Goal: Task Accomplishment & Management: Manage account settings

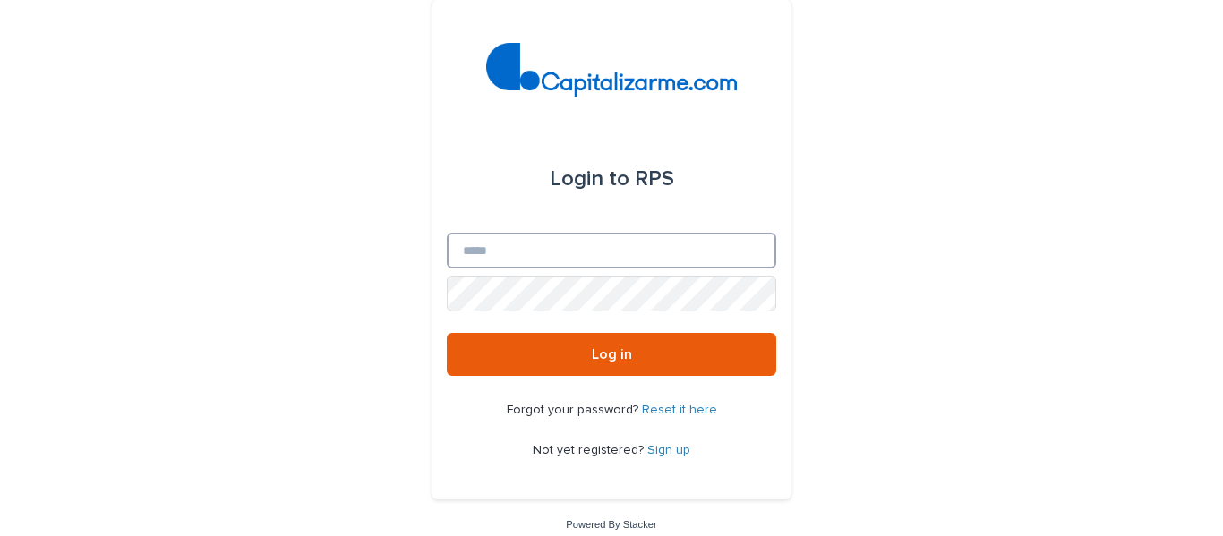
click at [504, 243] on input "Email" at bounding box center [612, 251] width 330 height 36
click at [470, 244] on input "Email" at bounding box center [612, 251] width 330 height 36
type input "**********"
click at [946, 322] on div "**********" at bounding box center [611, 275] width 1223 height 550
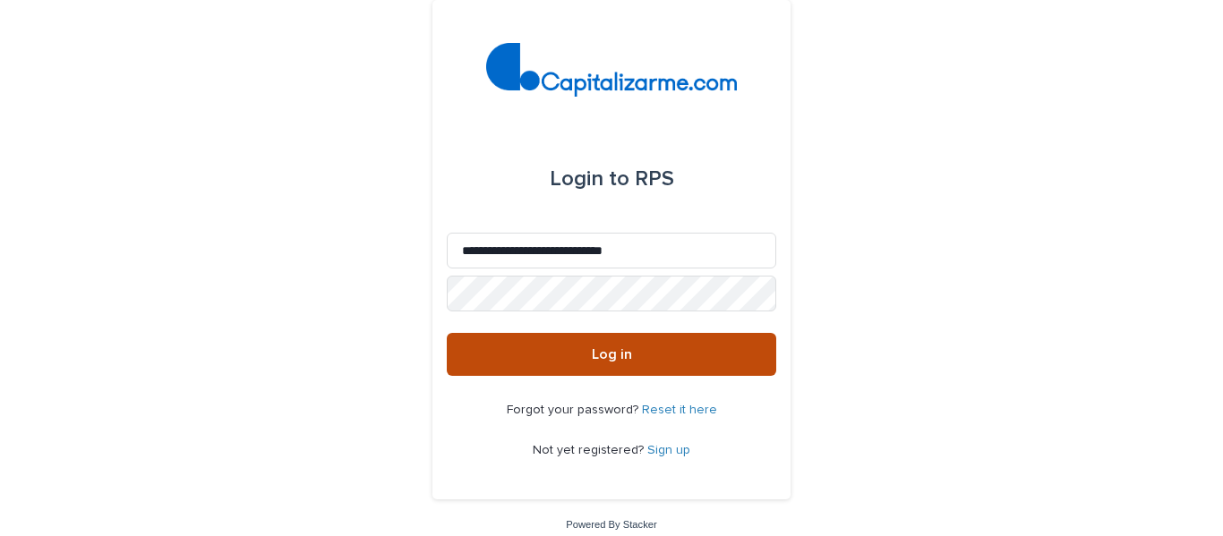
click at [592, 347] on span "Log in" at bounding box center [612, 354] width 40 height 14
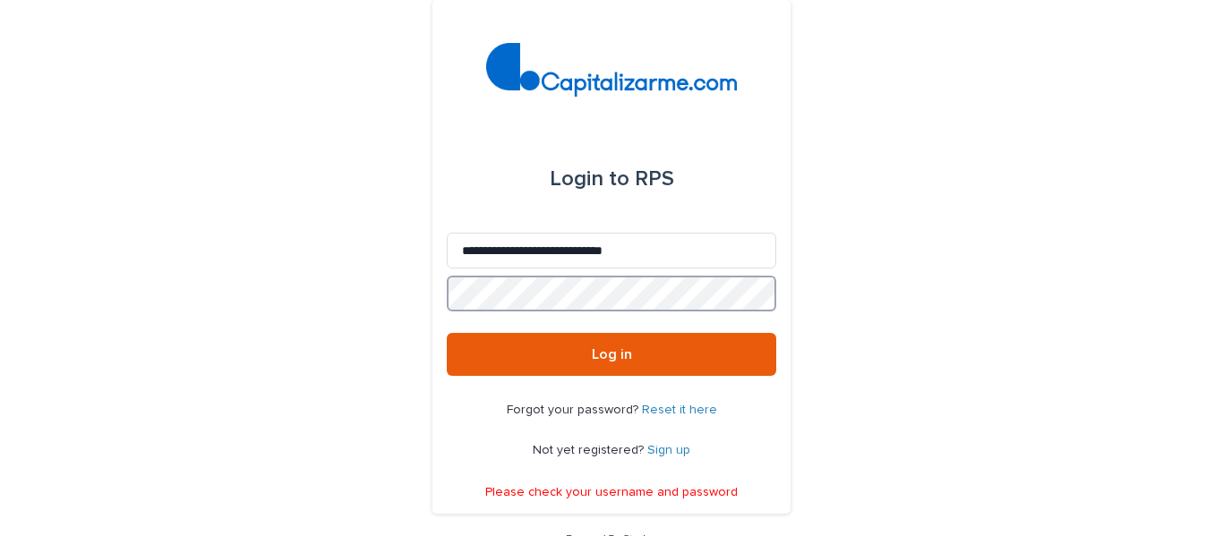
click at [424, 292] on div "**********" at bounding box center [611, 282] width 1223 height 565
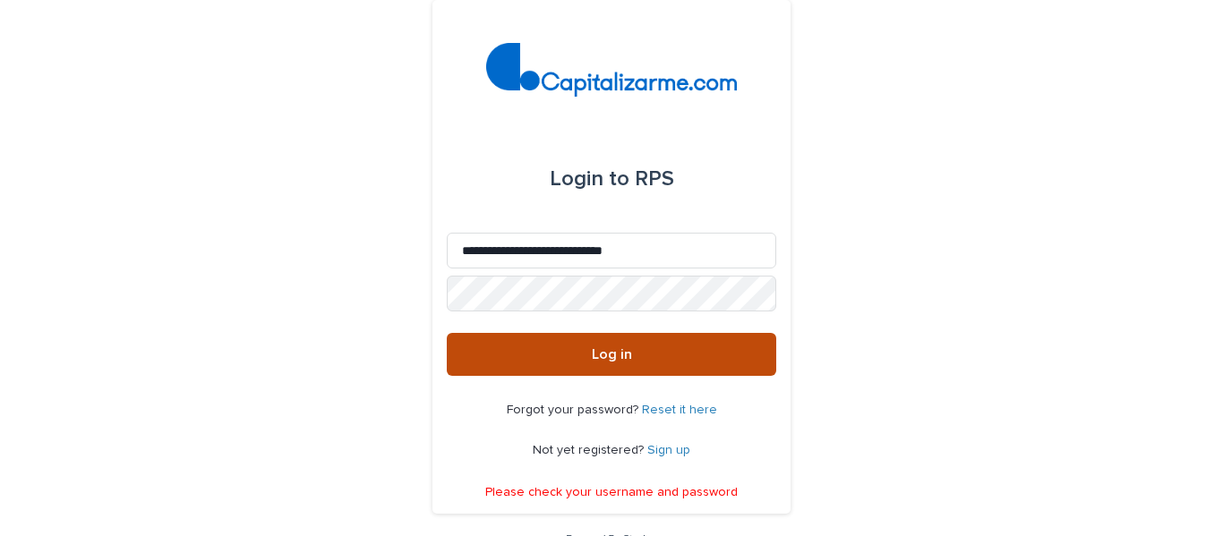
click at [604, 356] on span "Log in" at bounding box center [612, 354] width 40 height 14
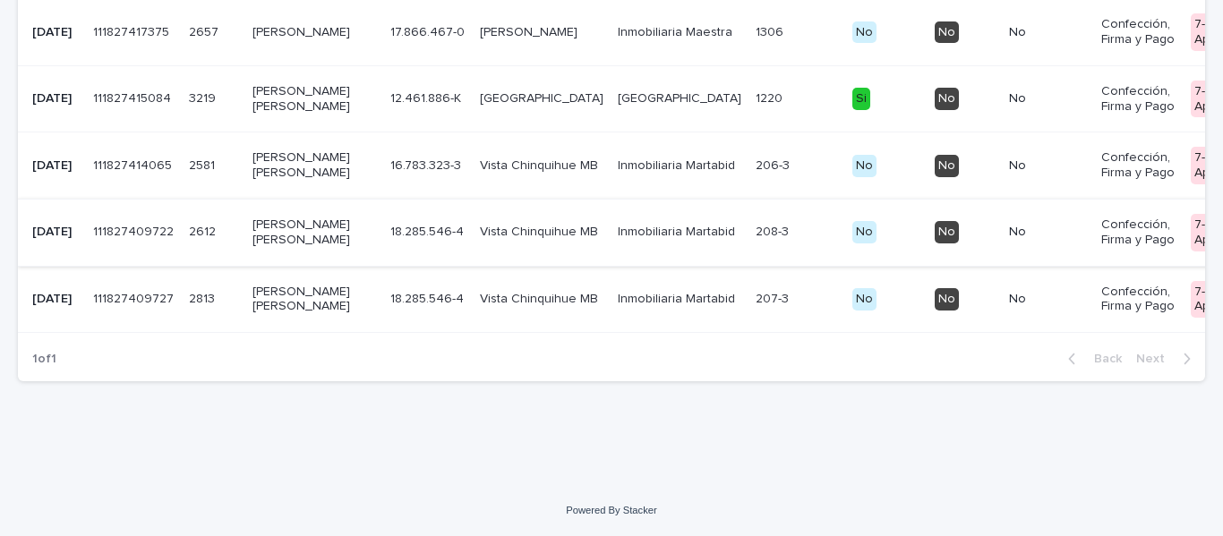
scroll to position [1343, 0]
click at [263, 115] on p "FREDY ALEJANDRO SANDOVAL SANDOVAL" at bounding box center [315, 99] width 124 height 30
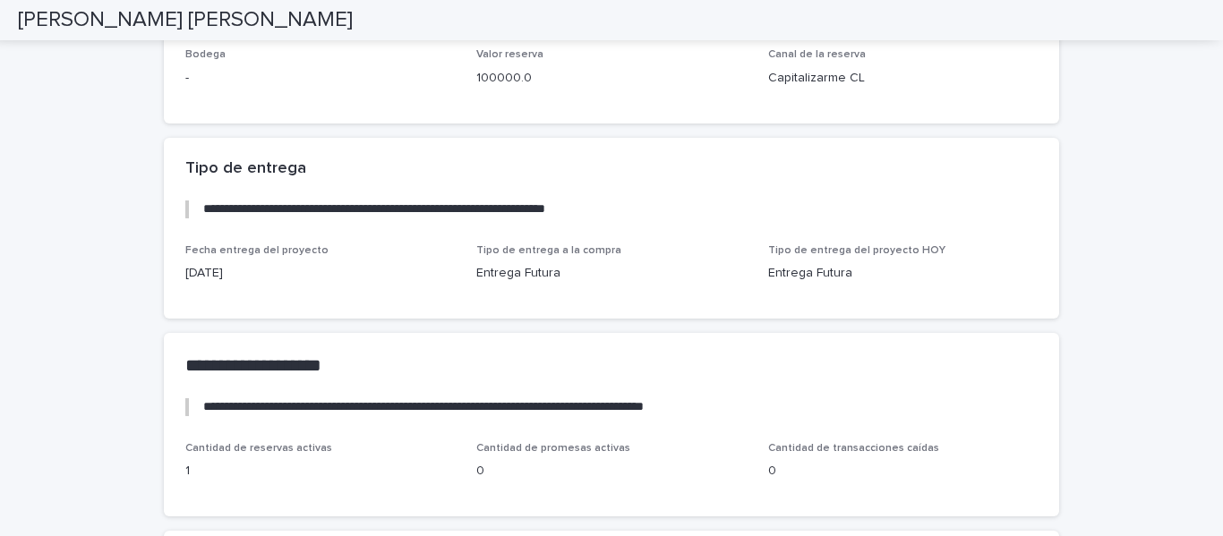
scroll to position [3130, 0]
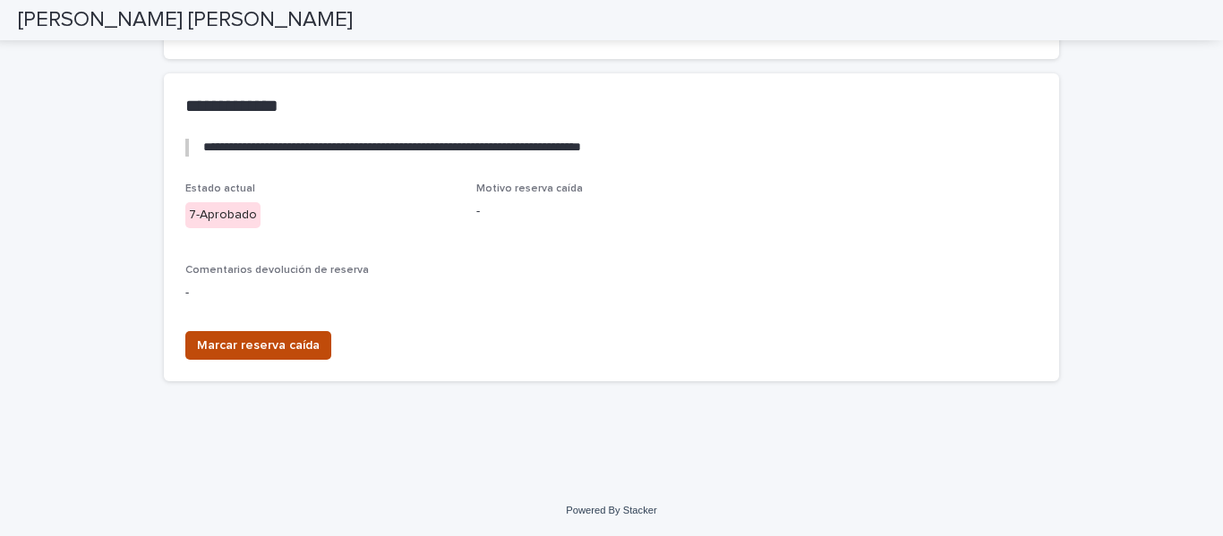
click at [258, 343] on span "Marcar reserva caída" at bounding box center [258, 346] width 123 height 18
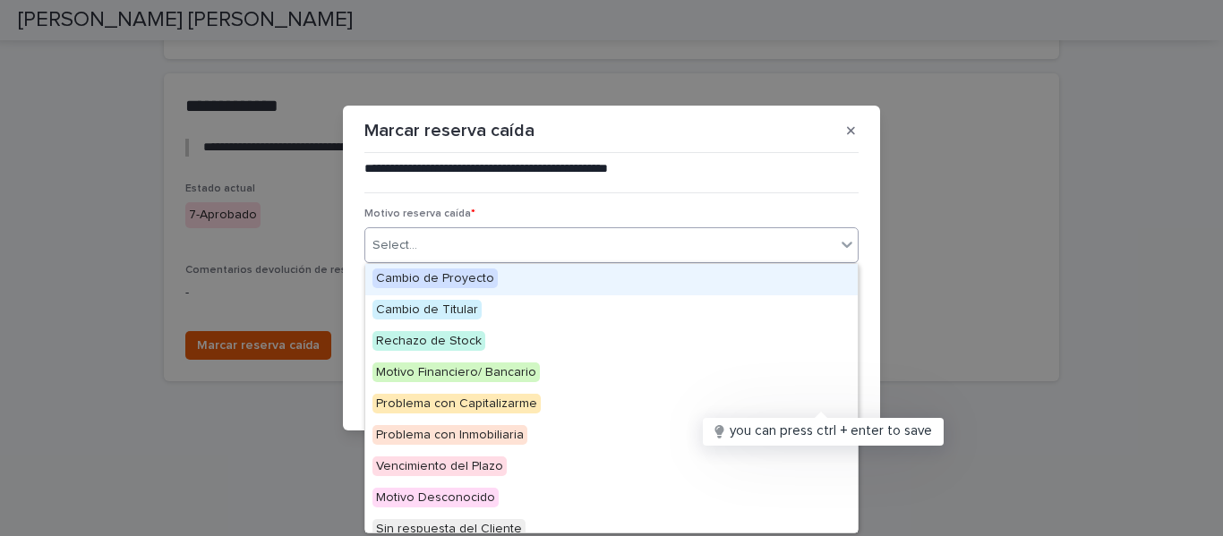
click at [482, 239] on div "Select..." at bounding box center [600, 246] width 470 height 30
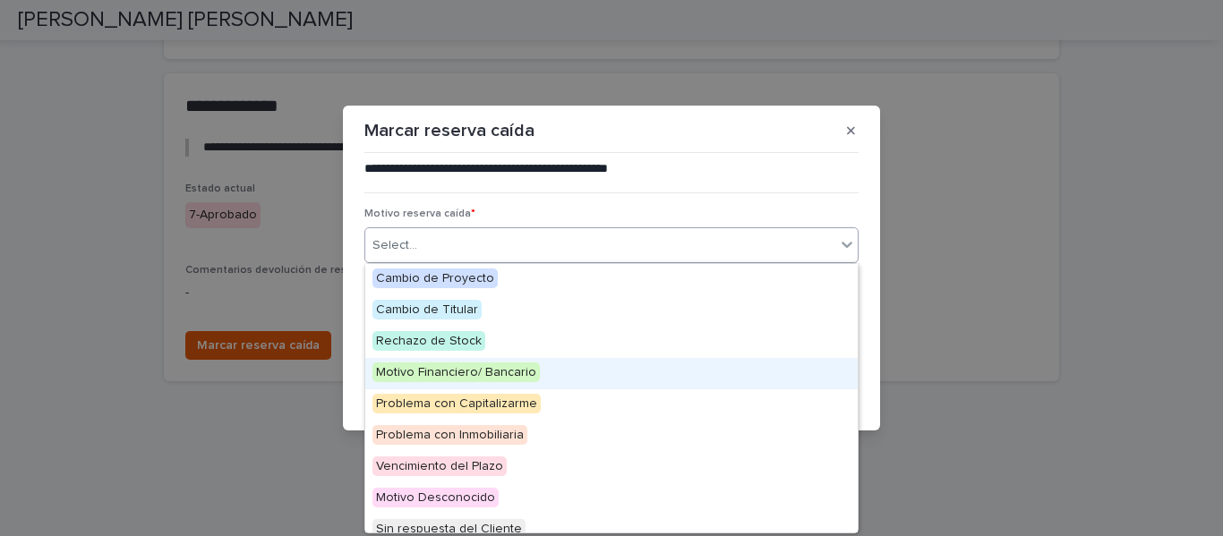
click at [496, 369] on span "Motivo Financiero/ Bancario" at bounding box center [456, 373] width 167 height 20
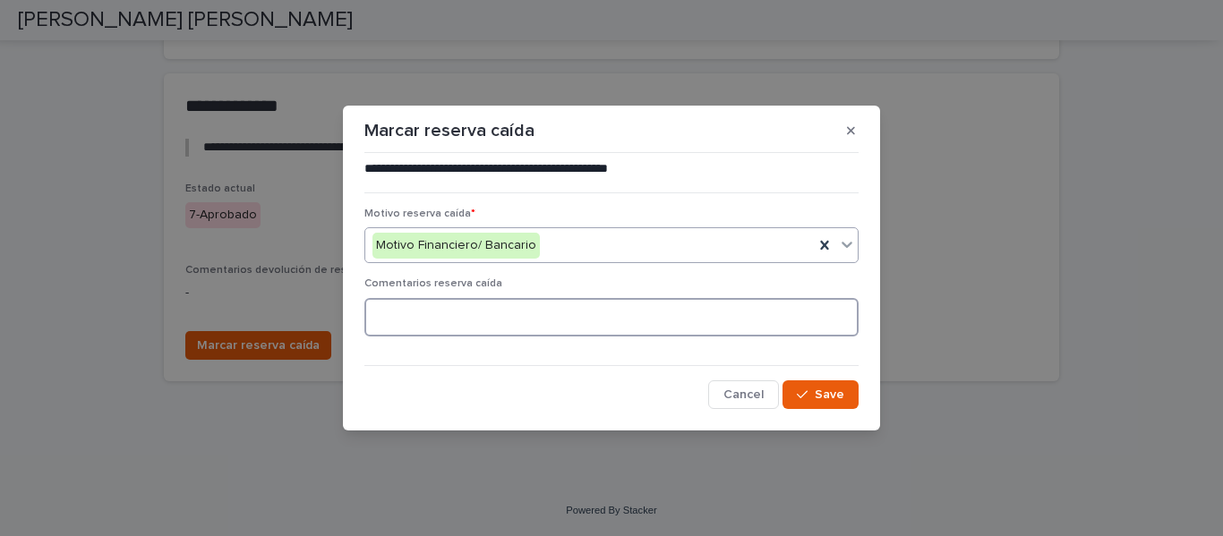
click at [532, 330] on textarea at bounding box center [611, 317] width 494 height 39
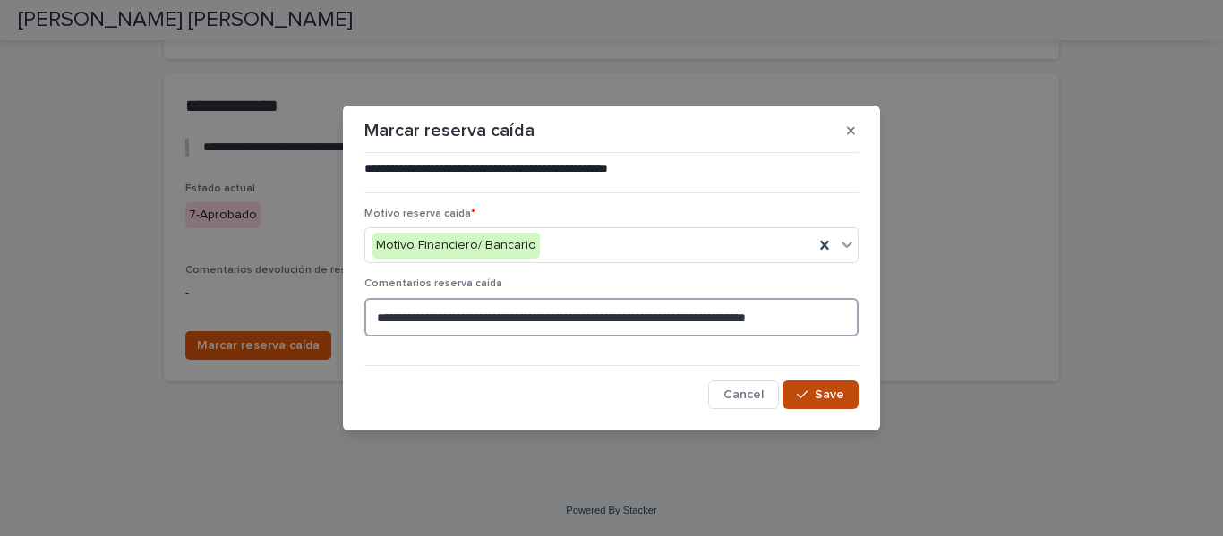
type textarea "**********"
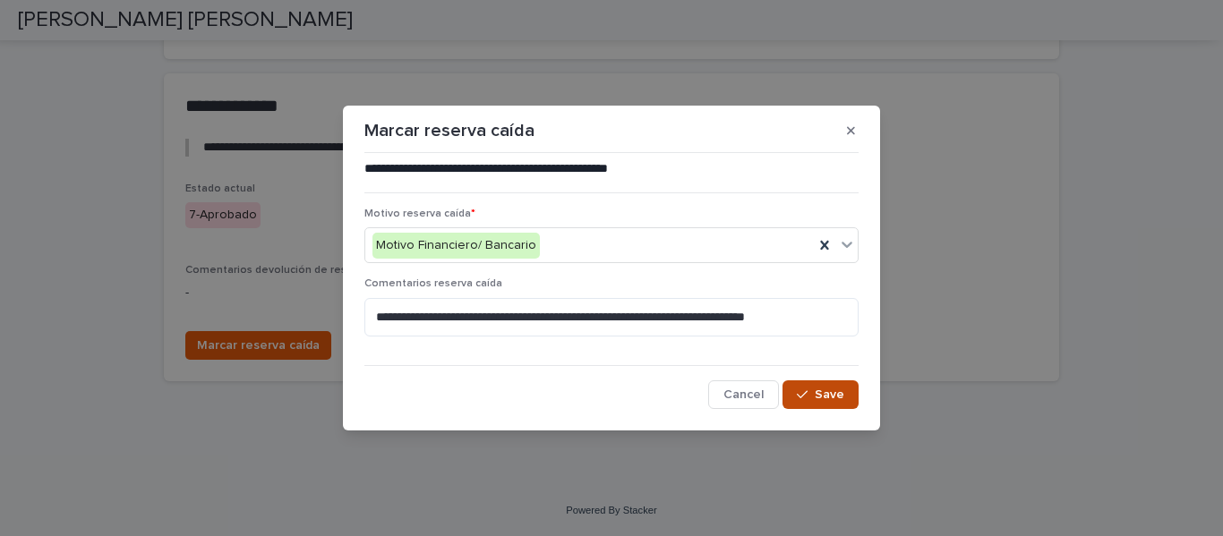
click at [814, 388] on button "Save" at bounding box center [821, 395] width 76 height 29
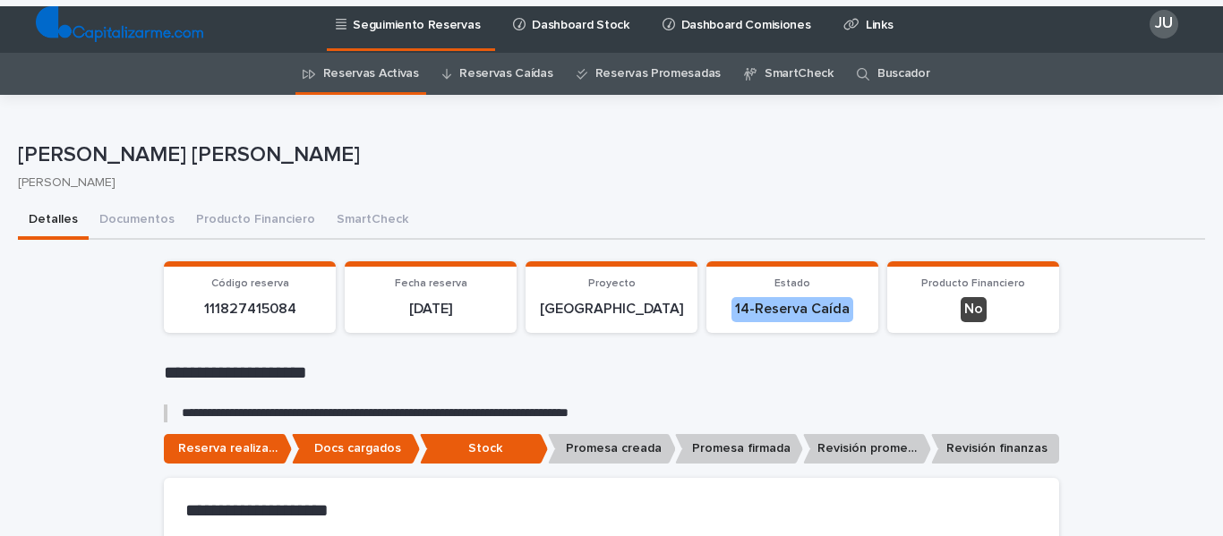
scroll to position [0, 0]
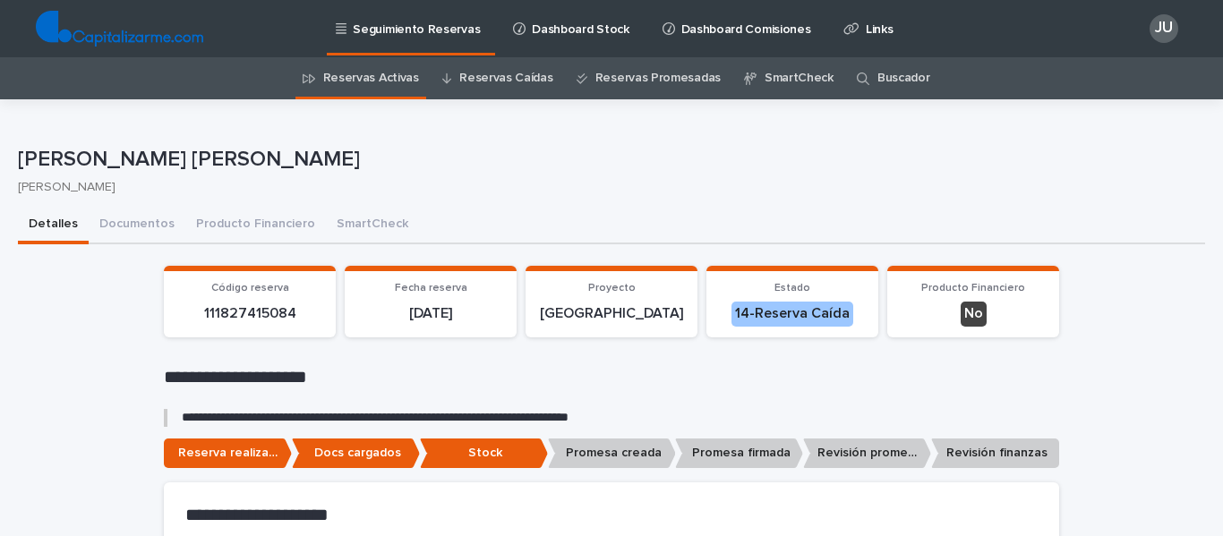
click at [485, 72] on link "Reservas Caídas" at bounding box center [505, 78] width 93 height 42
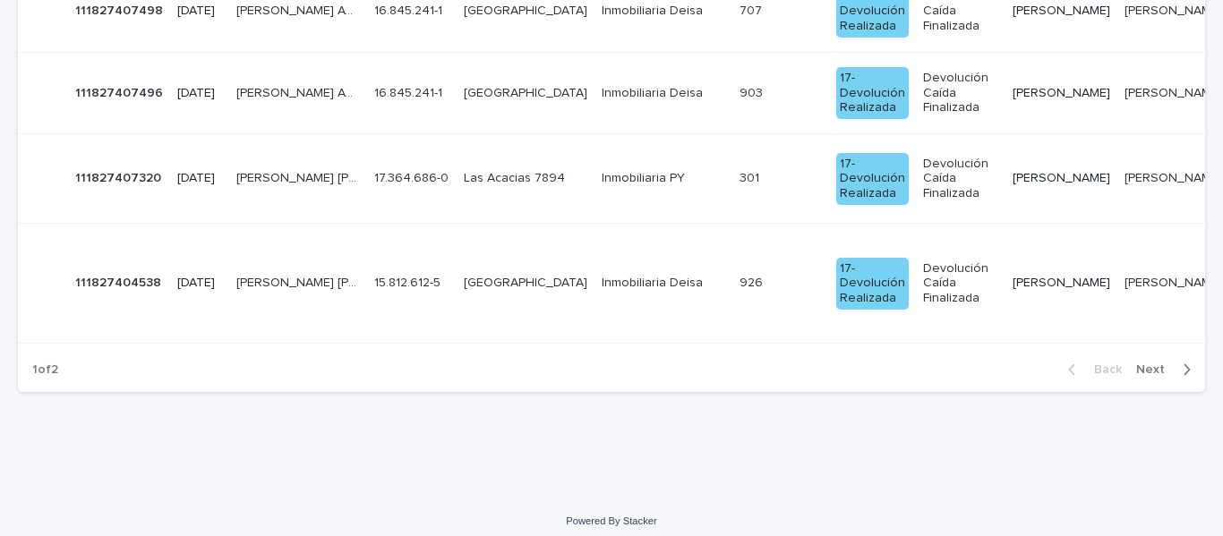
scroll to position [3262, 0]
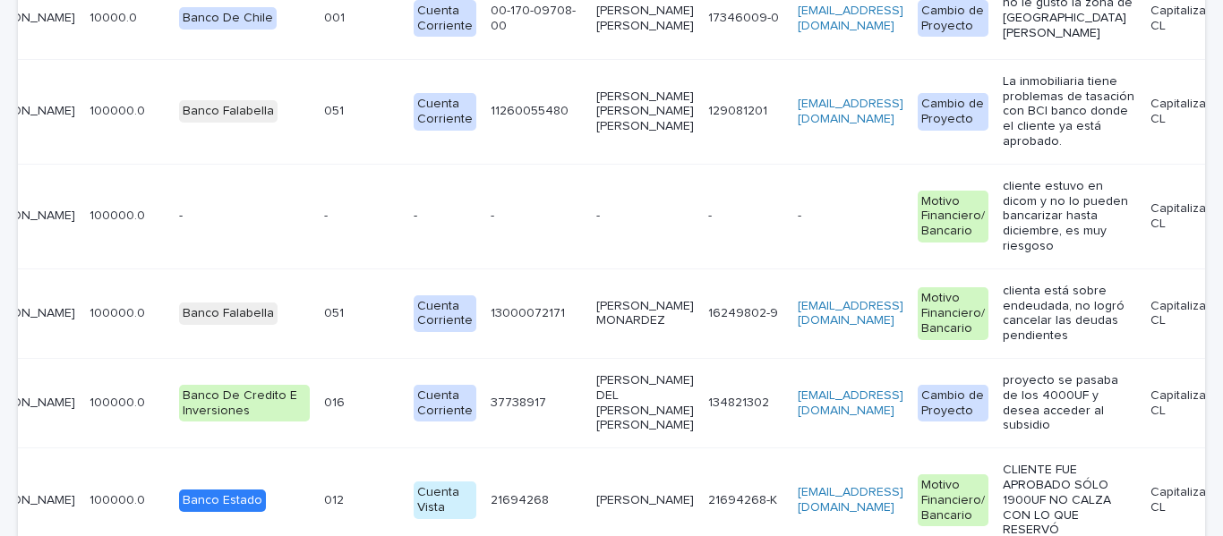
scroll to position [1612, 0]
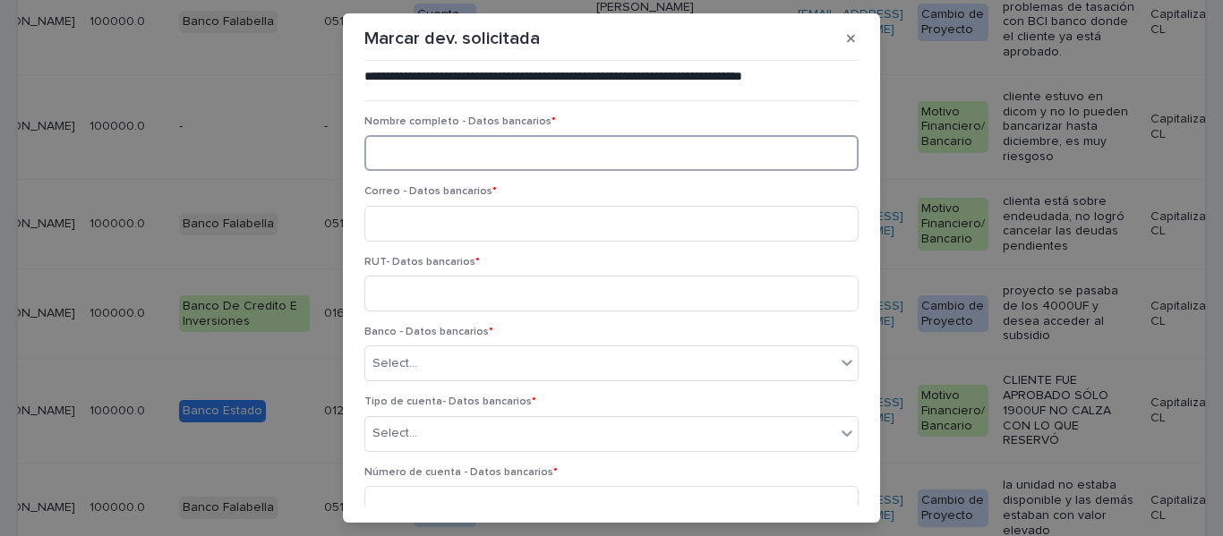
click at [431, 154] on input at bounding box center [611, 153] width 494 height 36
type input "**********"
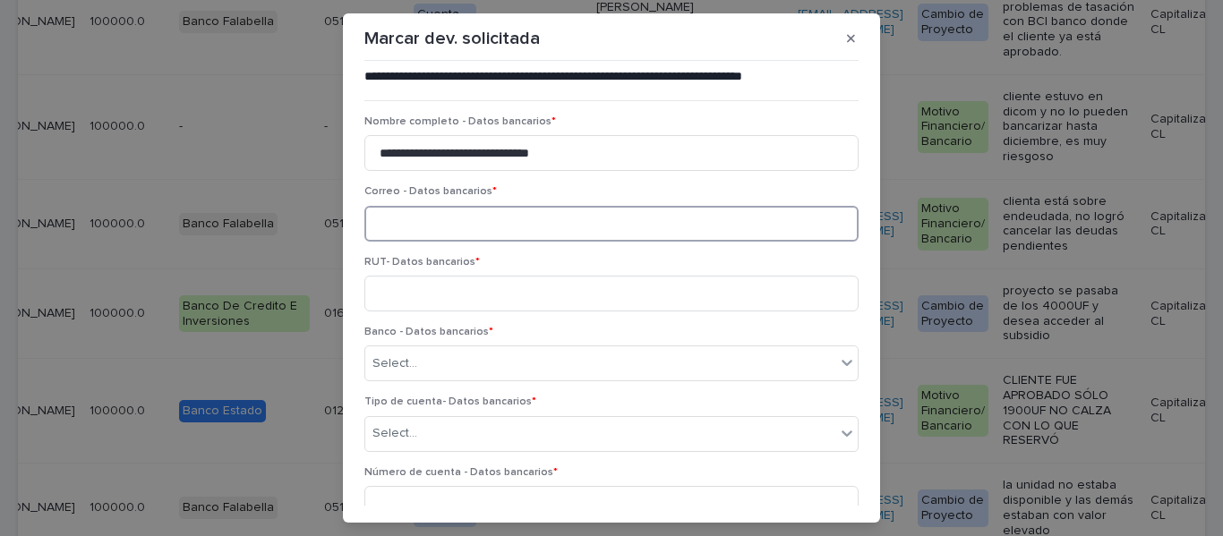
click at [440, 223] on input at bounding box center [611, 224] width 494 height 36
type input "**********"
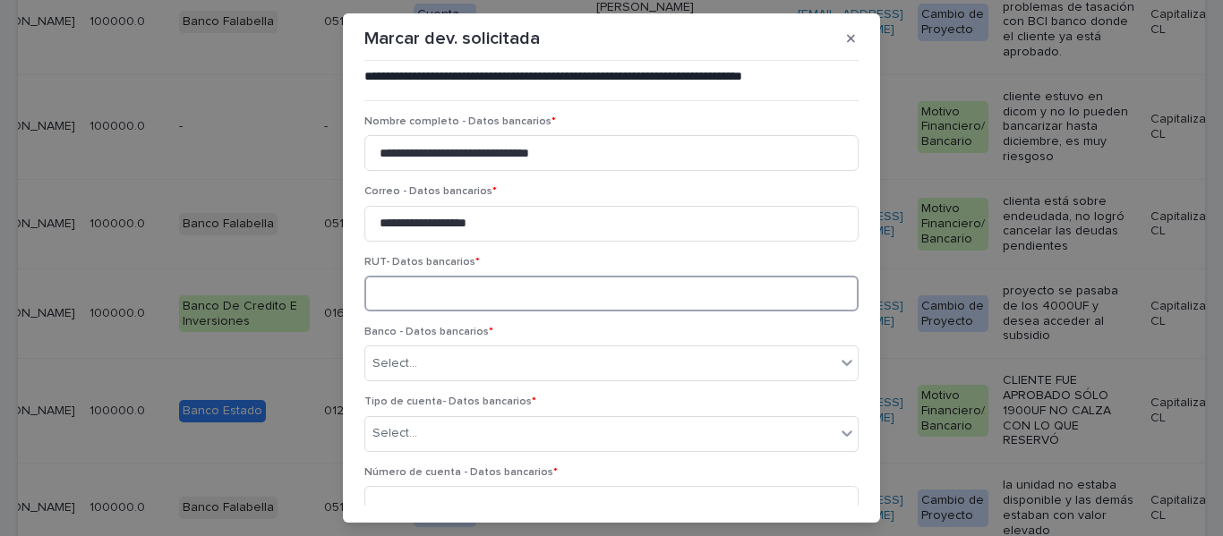
click at [433, 291] on input at bounding box center [611, 294] width 494 height 36
type input "*********"
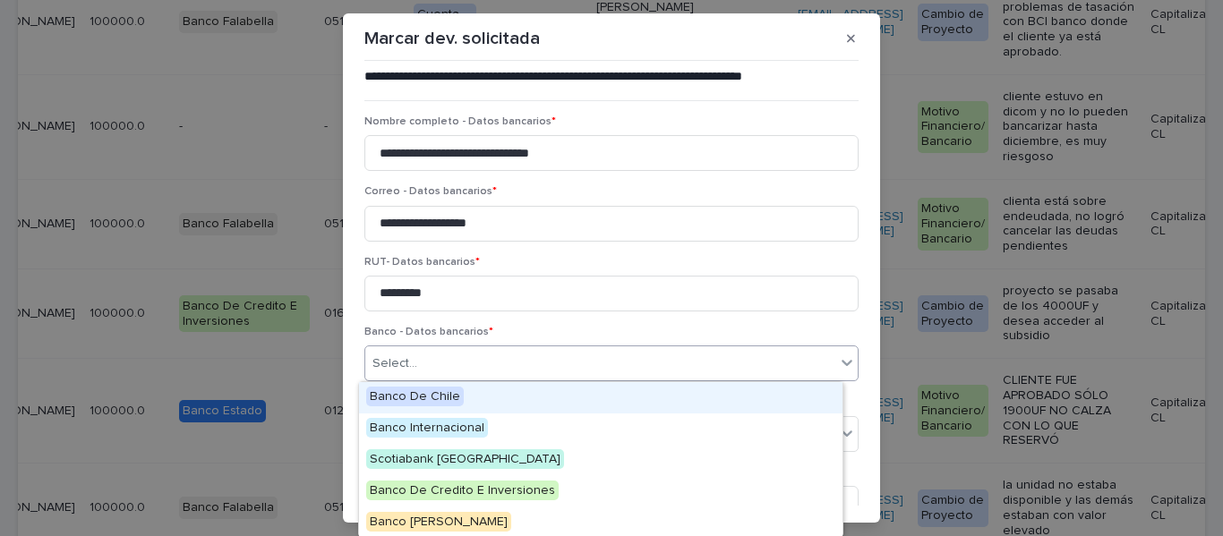
click at [427, 364] on div "Select..." at bounding box center [600, 364] width 470 height 30
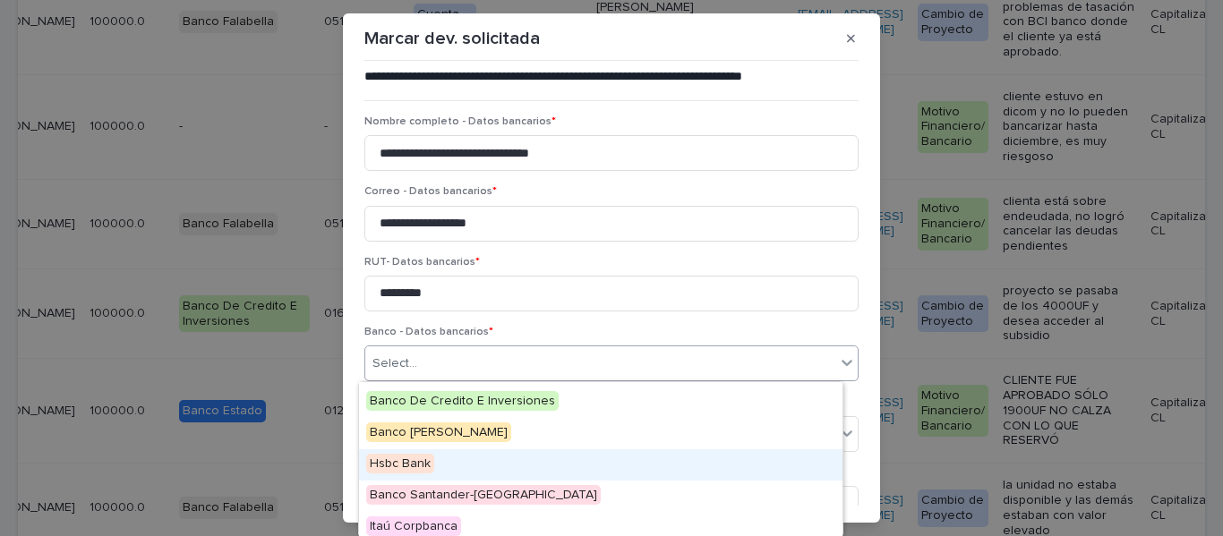
scroll to position [179, 0]
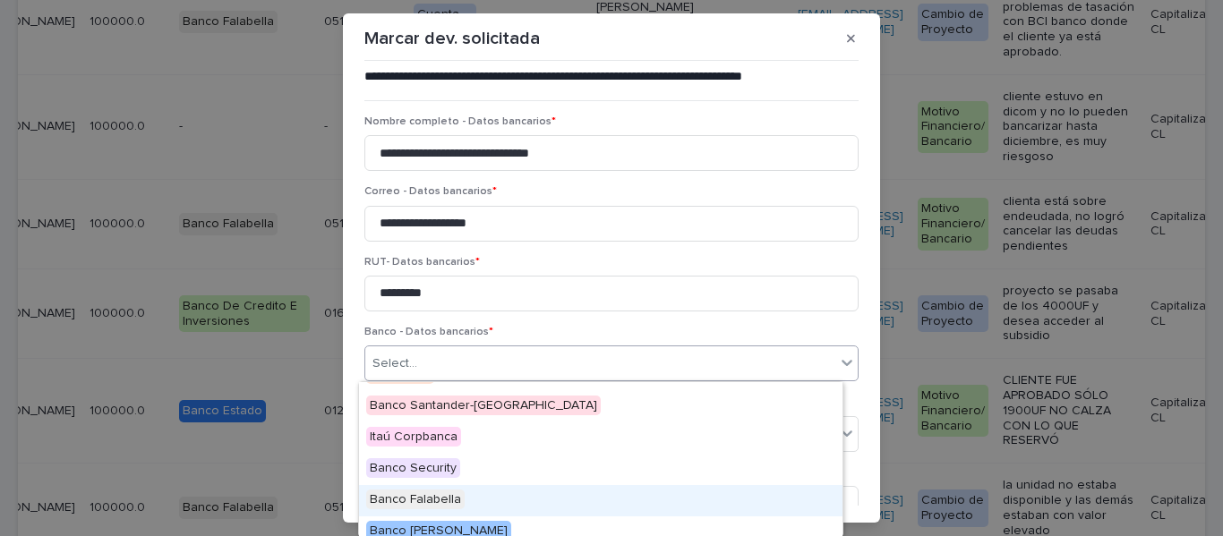
click at [455, 495] on span "Banco Falabella" at bounding box center [415, 500] width 99 height 20
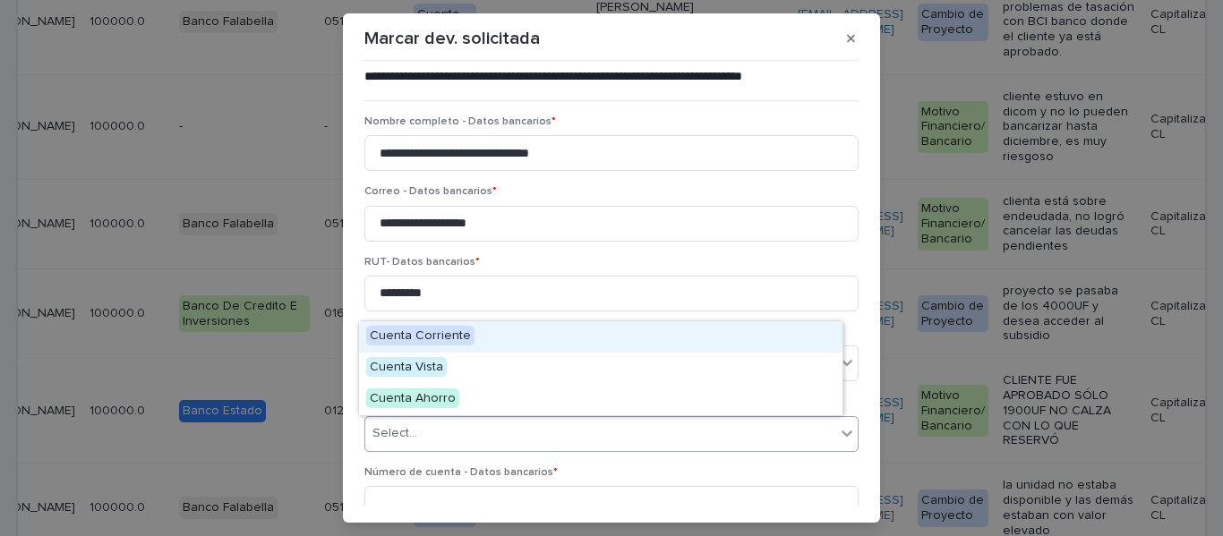
click at [435, 438] on div "Select..." at bounding box center [600, 434] width 470 height 30
click at [445, 330] on span "Cuenta Corriente" at bounding box center [420, 336] width 108 height 20
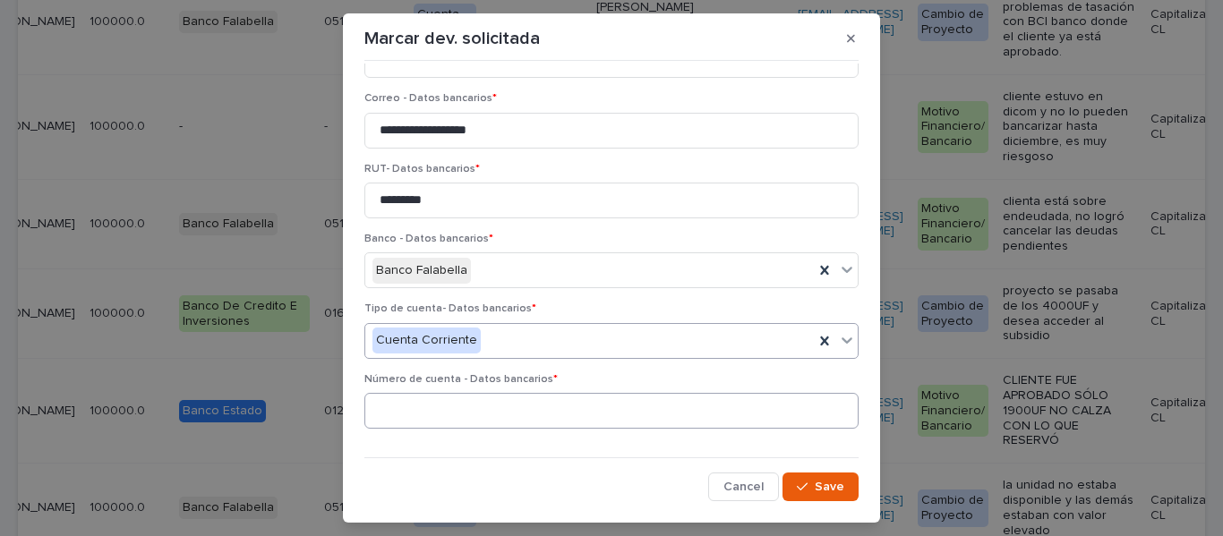
scroll to position [40, 0]
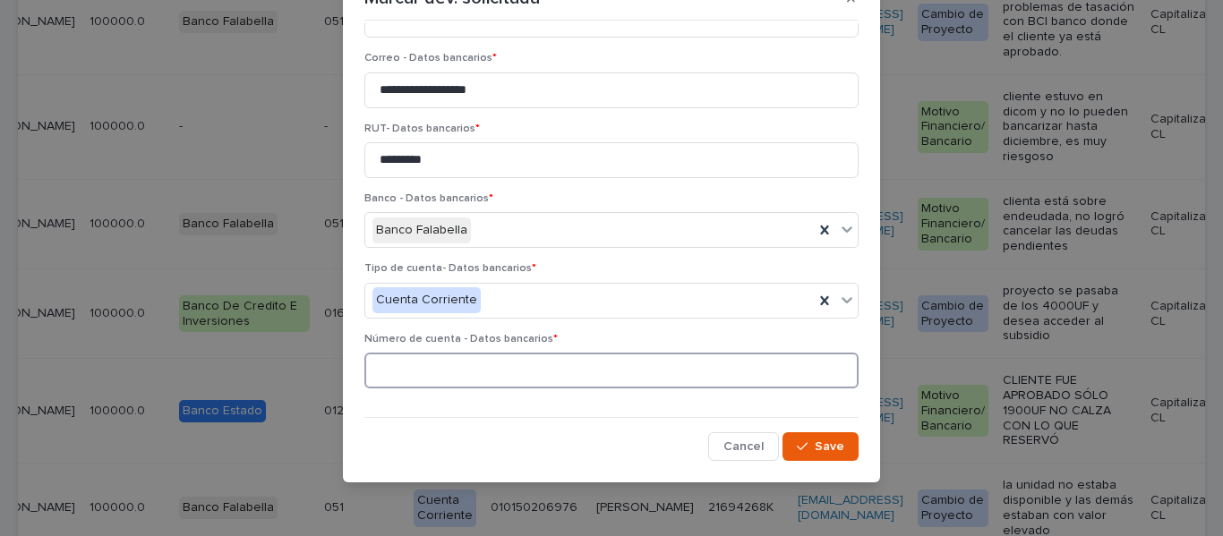
click at [403, 372] on input at bounding box center [611, 371] width 494 height 36
click at [411, 368] on input at bounding box center [611, 371] width 494 height 36
type input "**********"
click at [797, 447] on div "button" at bounding box center [806, 447] width 18 height 13
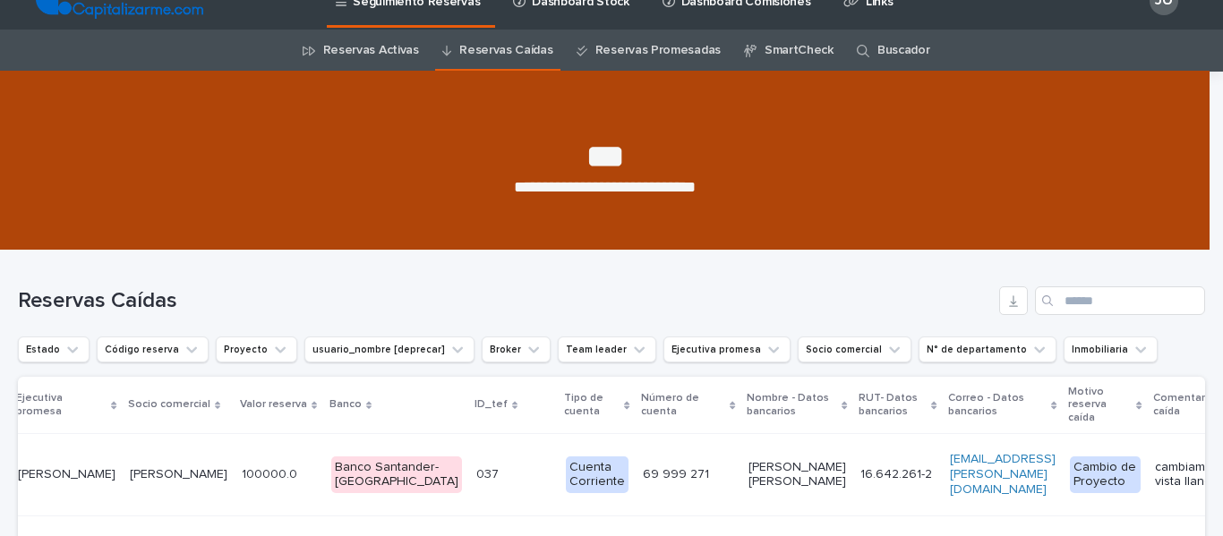
scroll to position [0, 0]
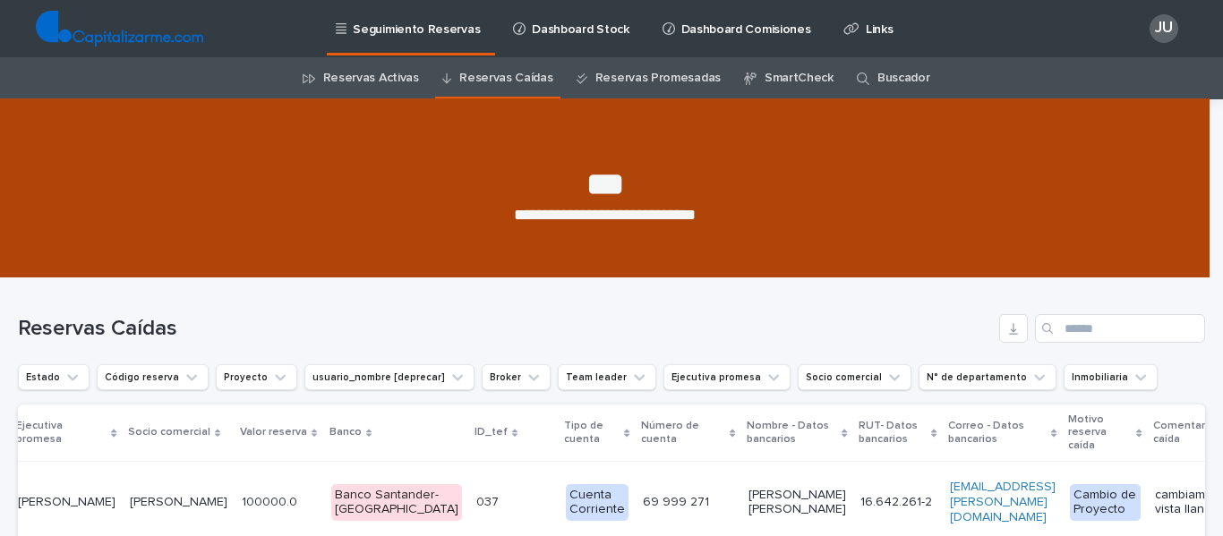
click at [483, 84] on link "Reservas Caídas" at bounding box center [505, 78] width 93 height 42
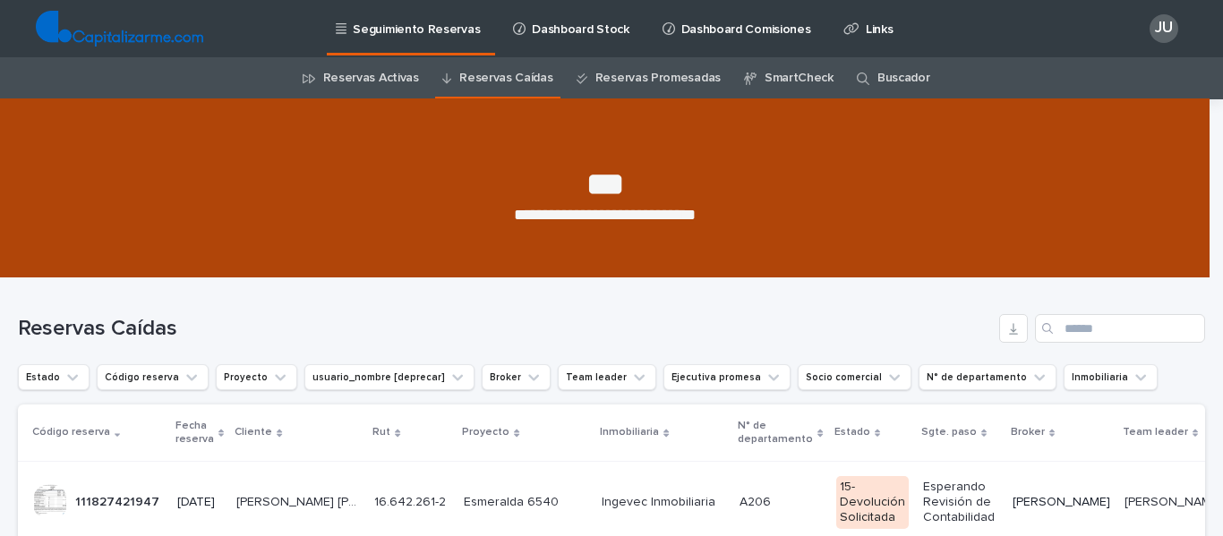
click at [386, 79] on link "Reservas Activas" at bounding box center [371, 78] width 96 height 42
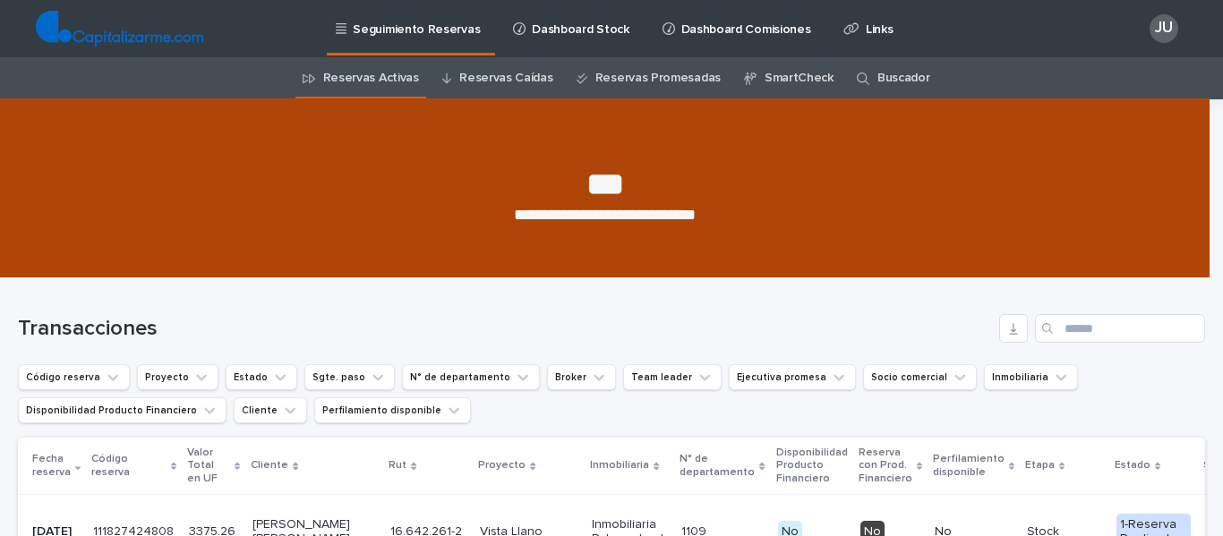
click at [518, 75] on link "Reservas Caídas" at bounding box center [505, 78] width 93 height 42
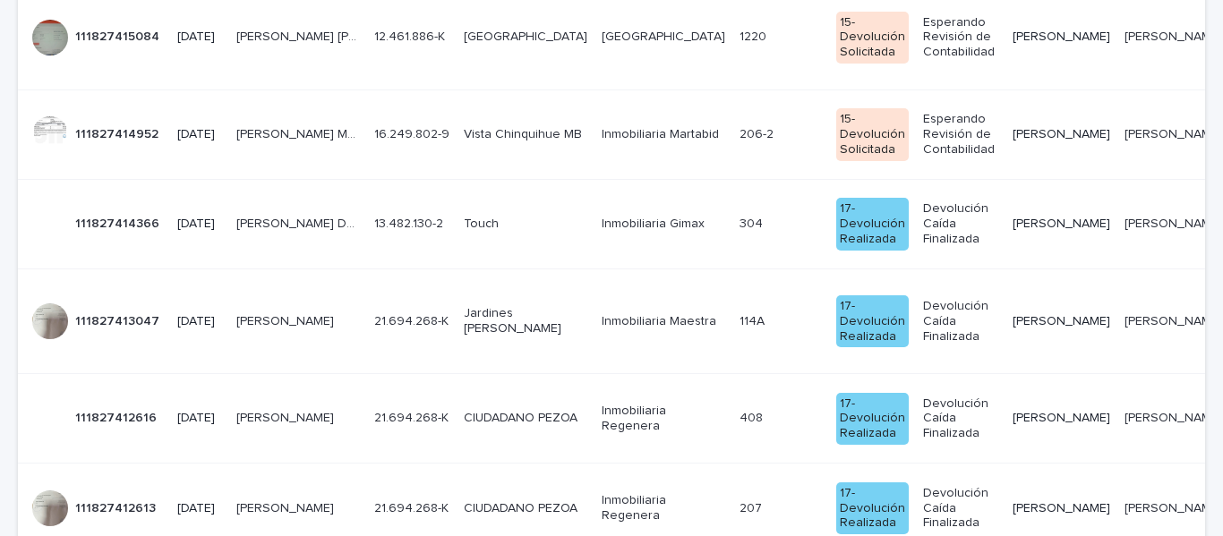
scroll to position [1612, 0]
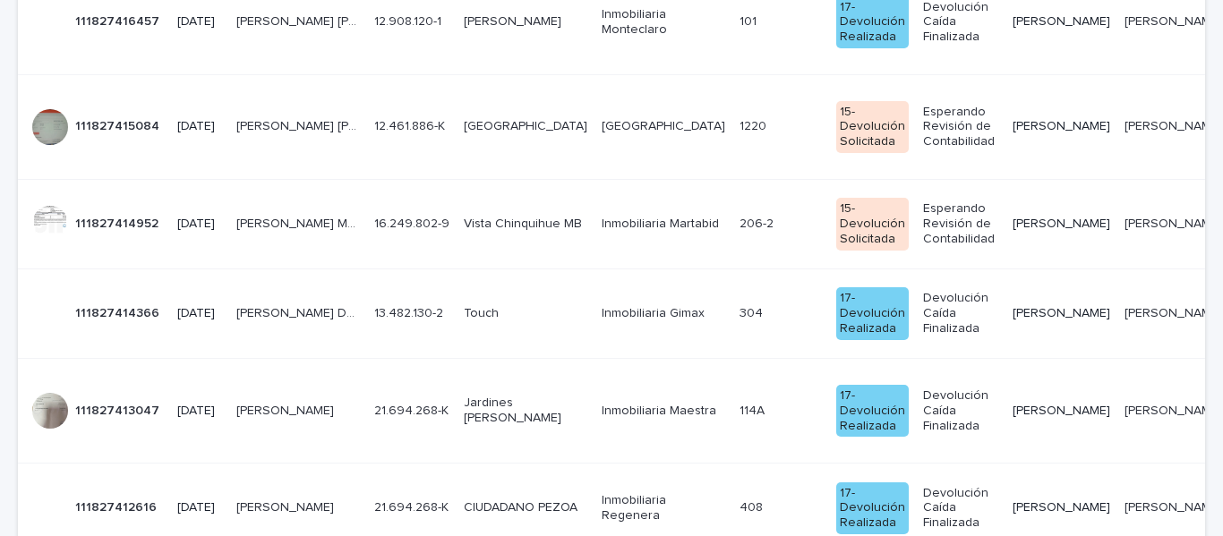
click at [275, 329] on div "ELVIRA DEL CARMEN ALBORNOZ MATAMALA ELVIRA DEL CARMEN ALBORNOZ MATAMALA" at bounding box center [298, 314] width 124 height 30
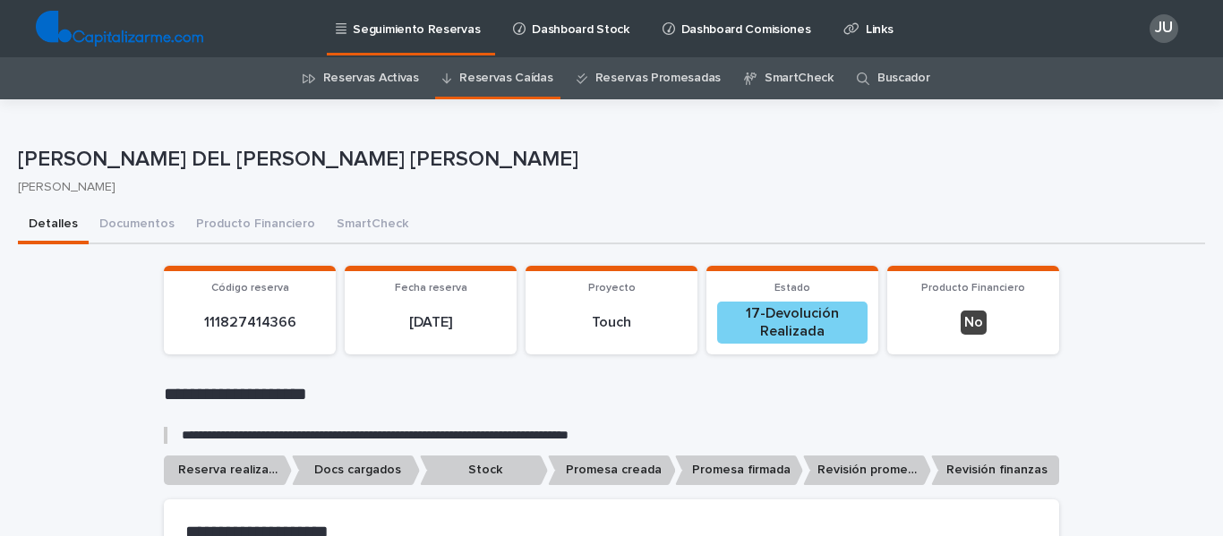
click at [370, 73] on link "Reservas Activas" at bounding box center [371, 78] width 96 height 42
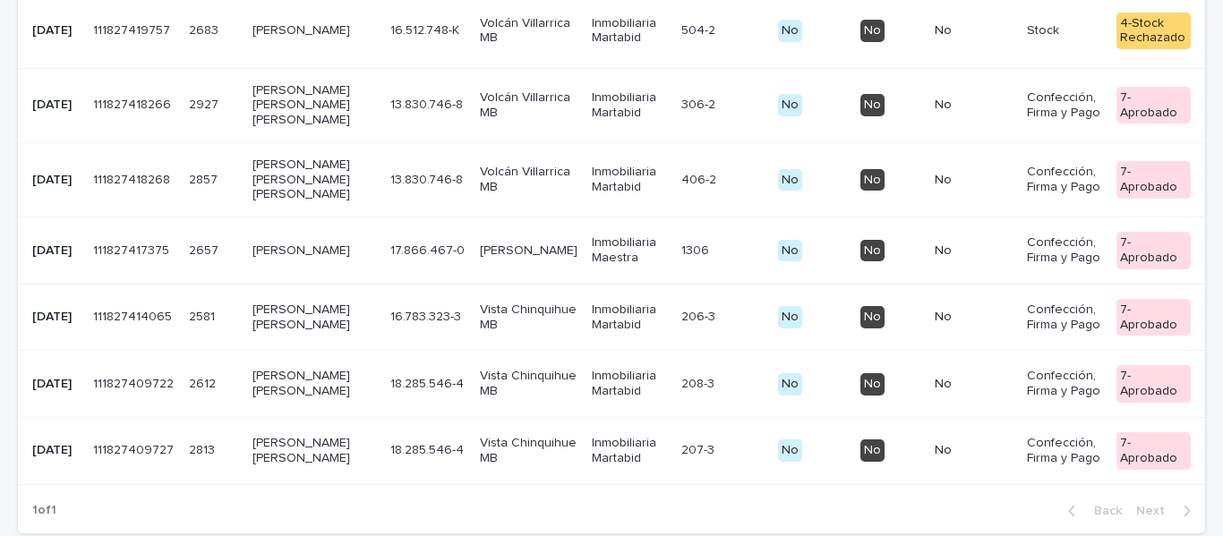
scroll to position [1164, 0]
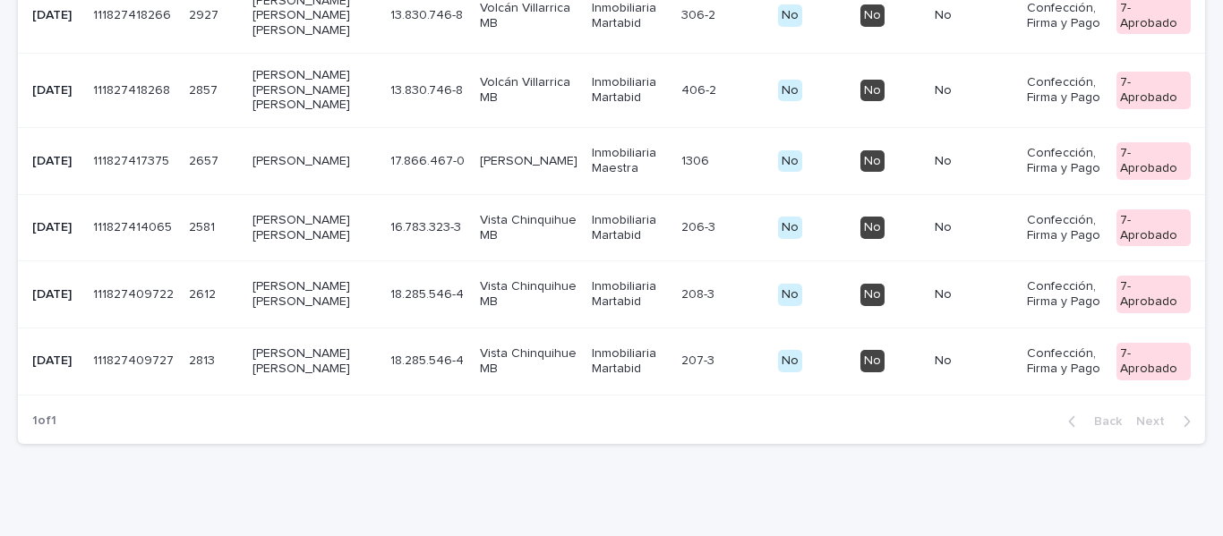
click at [278, 113] on p "CHRISTIAN ALEJANDRO MADRID MUÑOZ" at bounding box center [315, 90] width 124 height 45
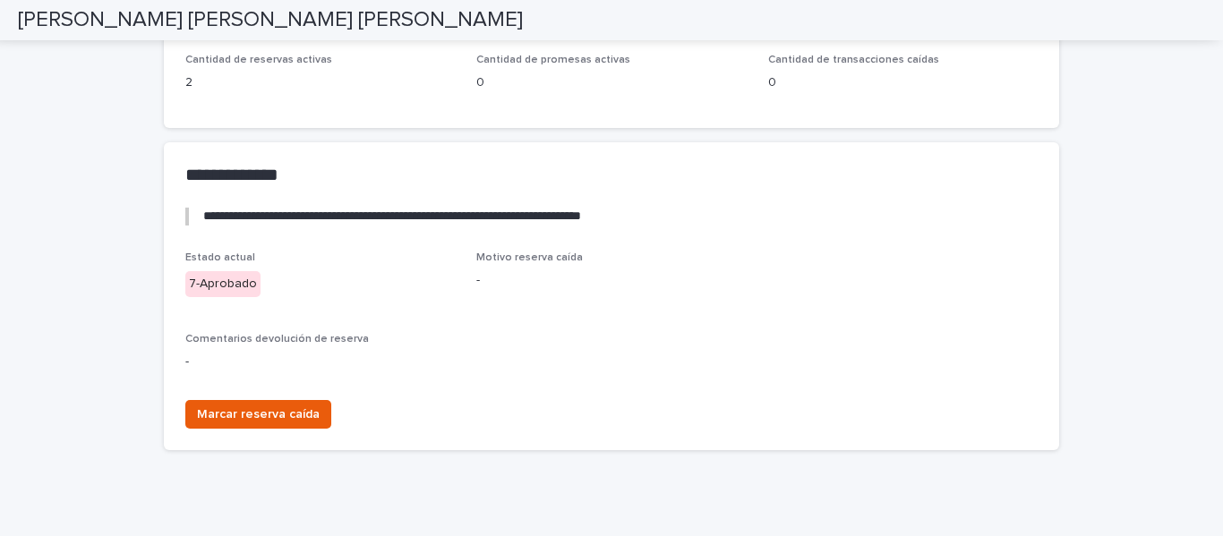
scroll to position [2961, 0]
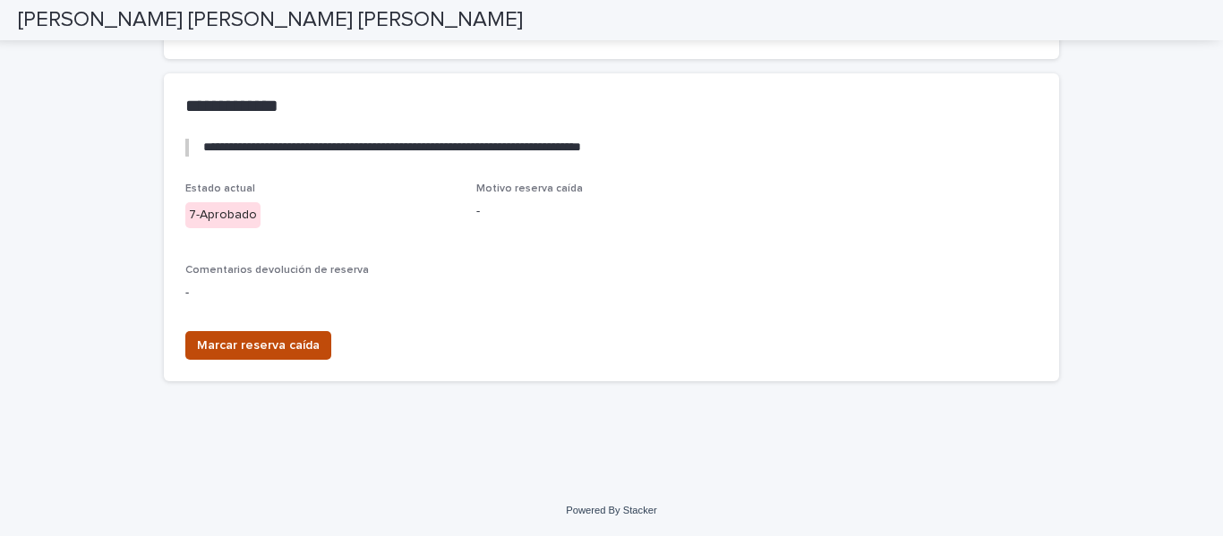
click at [227, 347] on span "Marcar reserva caída" at bounding box center [258, 346] width 123 height 18
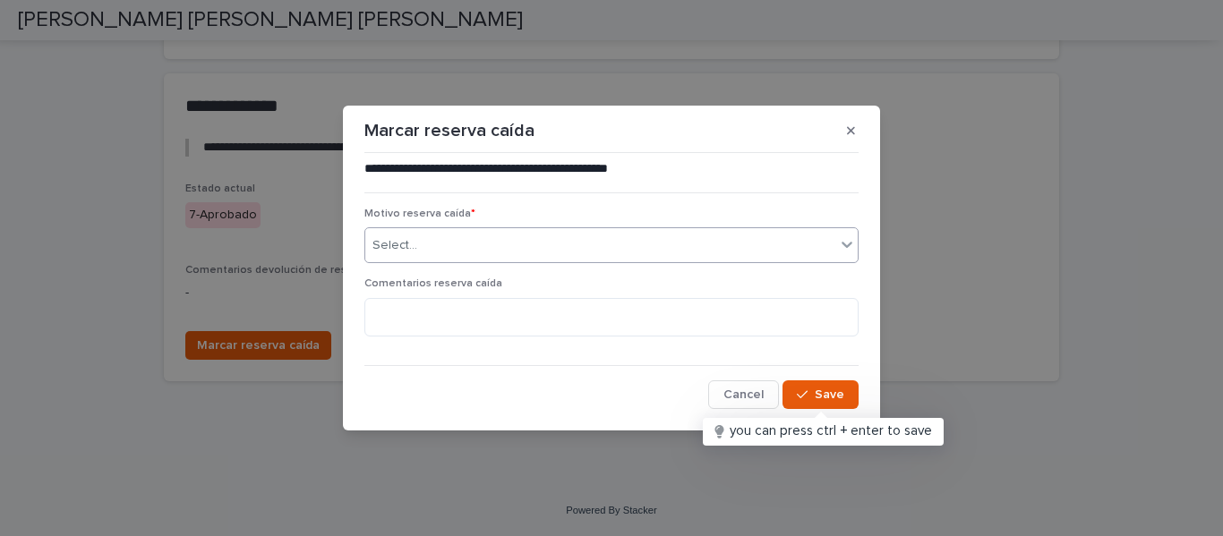
click at [514, 248] on div "Select..." at bounding box center [600, 246] width 470 height 30
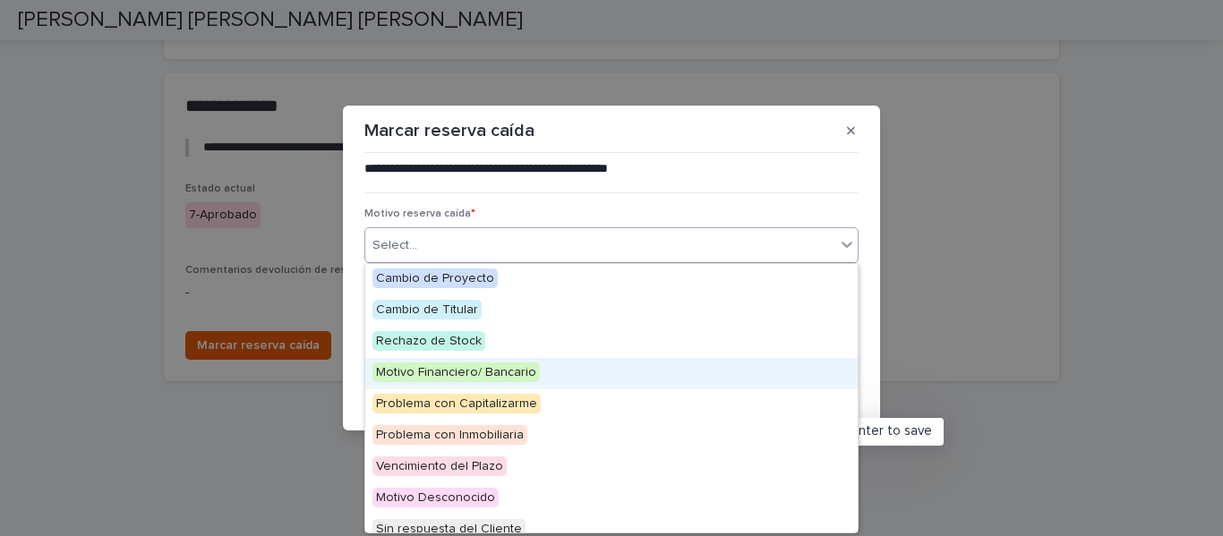
click at [507, 369] on span "Motivo Financiero/ Bancario" at bounding box center [456, 373] width 167 height 20
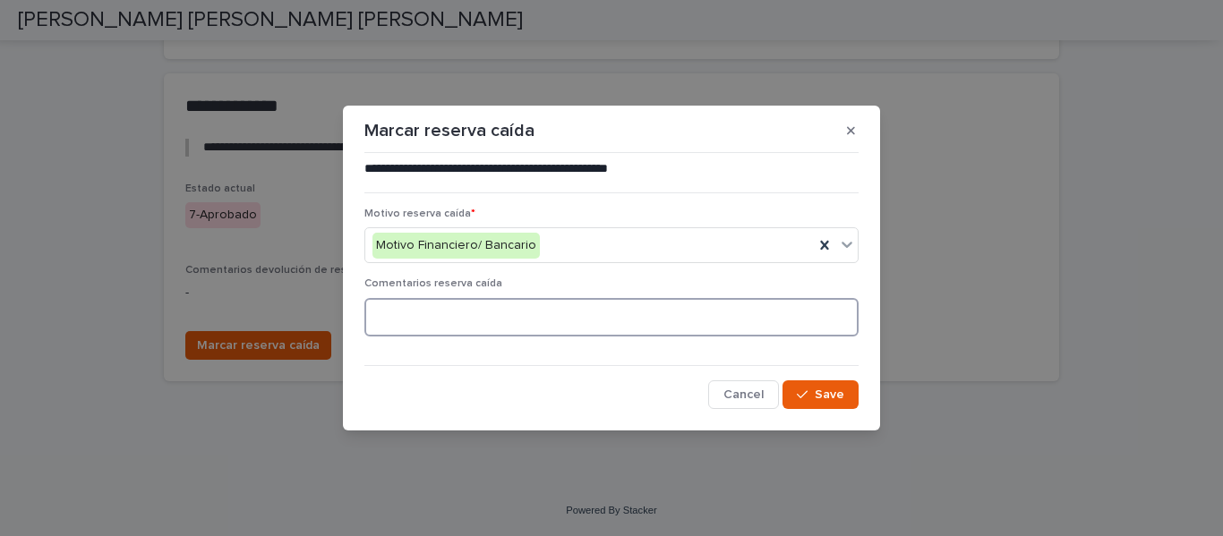
click at [494, 321] on textarea at bounding box center [611, 317] width 494 height 39
type textarea "**********"
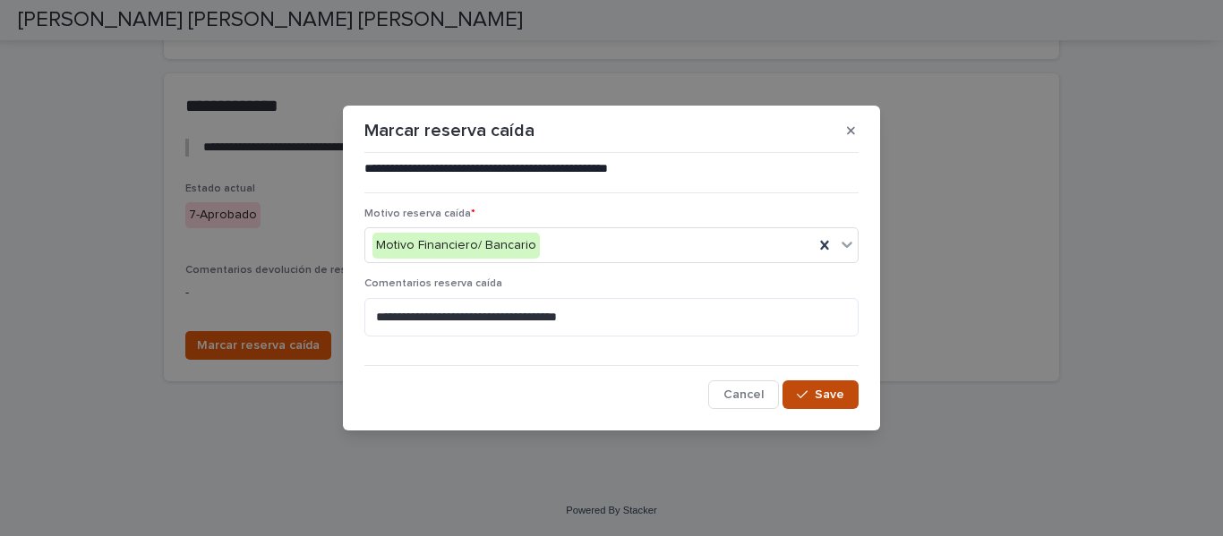
click at [813, 385] on button "Save" at bounding box center [821, 395] width 76 height 29
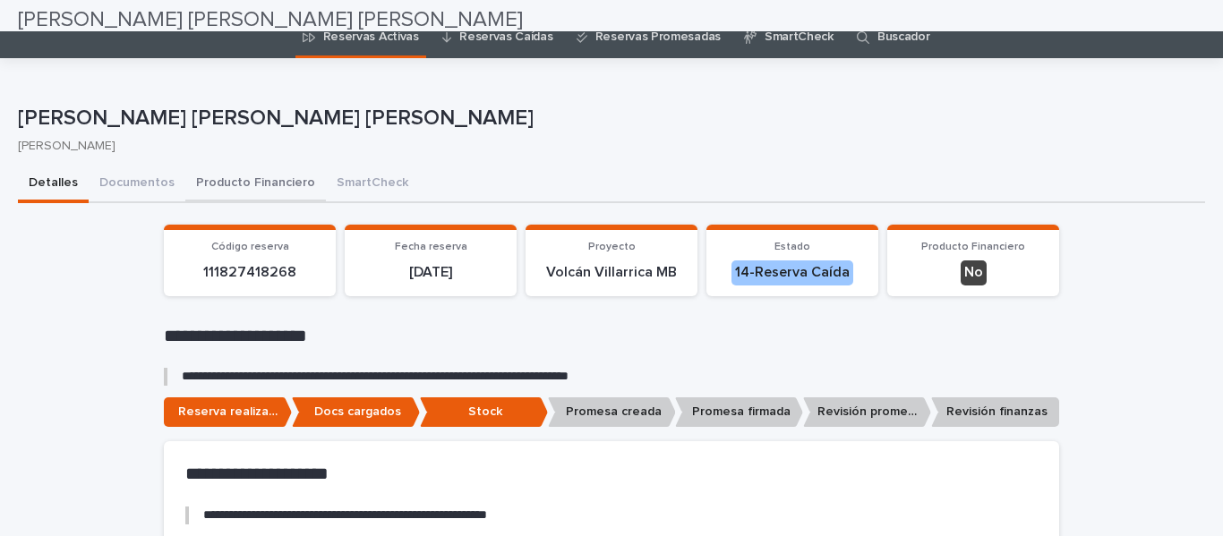
scroll to position [0, 0]
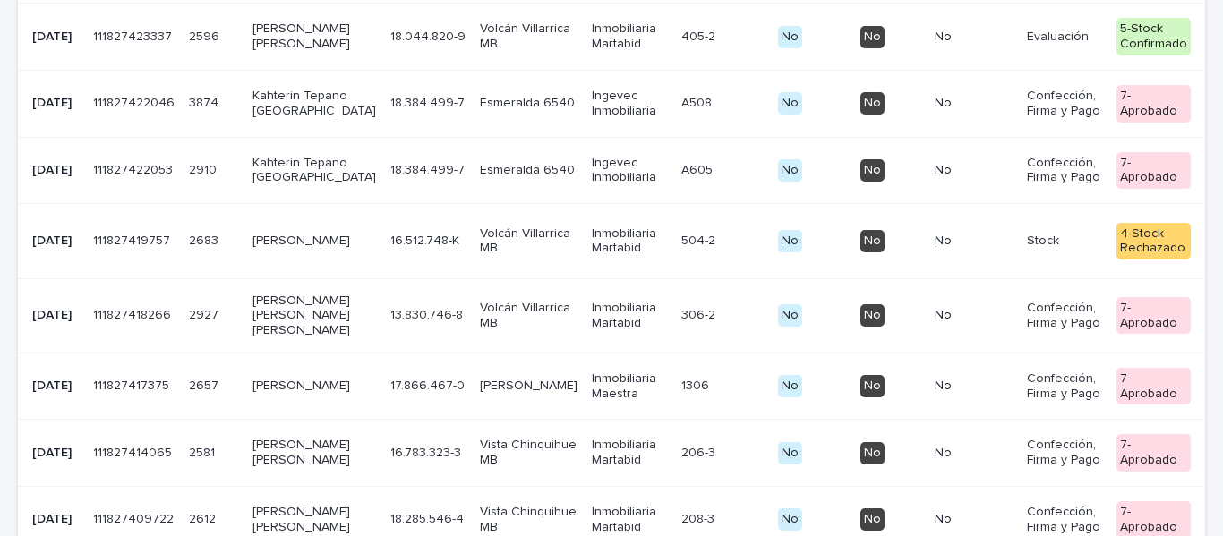
scroll to position [863, 0]
click at [278, 339] on p "CHRISTIAN ALEJANDRO MADRID MUÑOZ" at bounding box center [315, 317] width 124 height 45
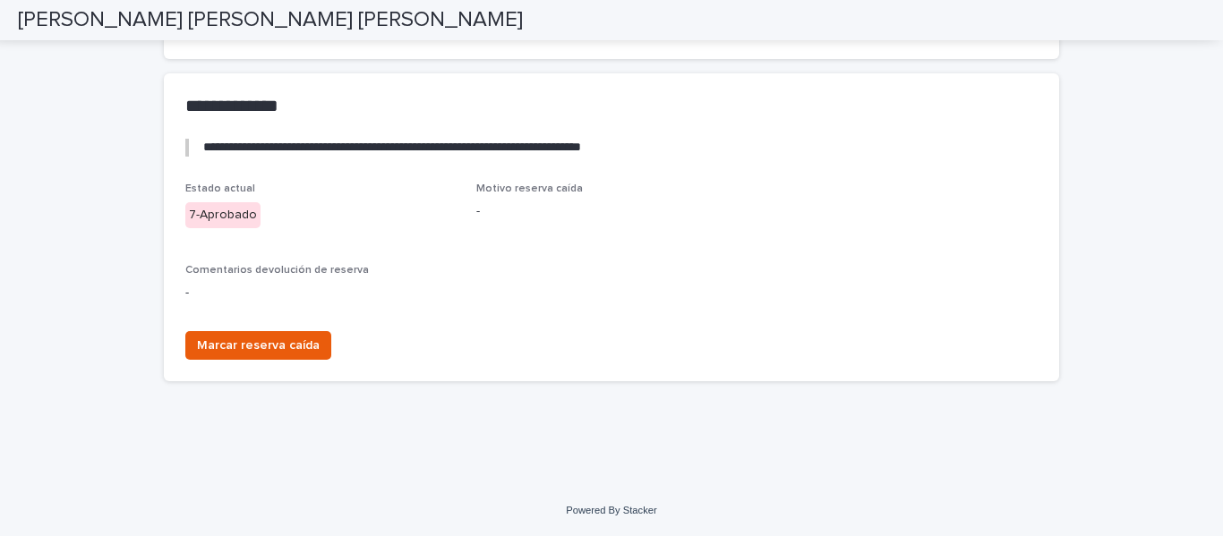
scroll to position [3018, 0]
click at [272, 338] on span "Marcar reserva caída" at bounding box center [258, 346] width 123 height 18
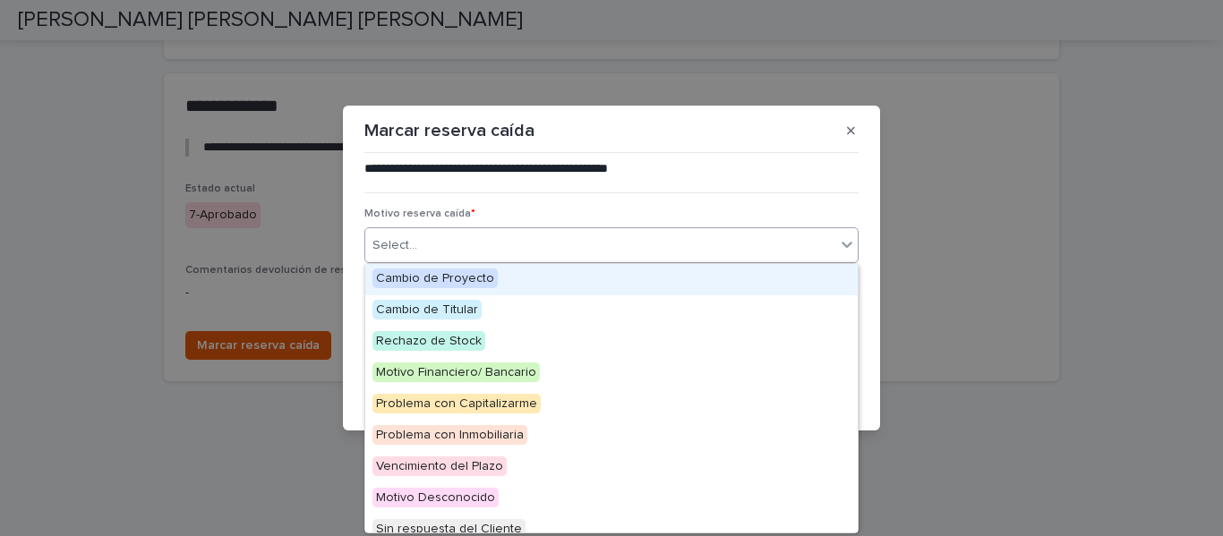
click at [448, 242] on div "Select..." at bounding box center [600, 246] width 470 height 30
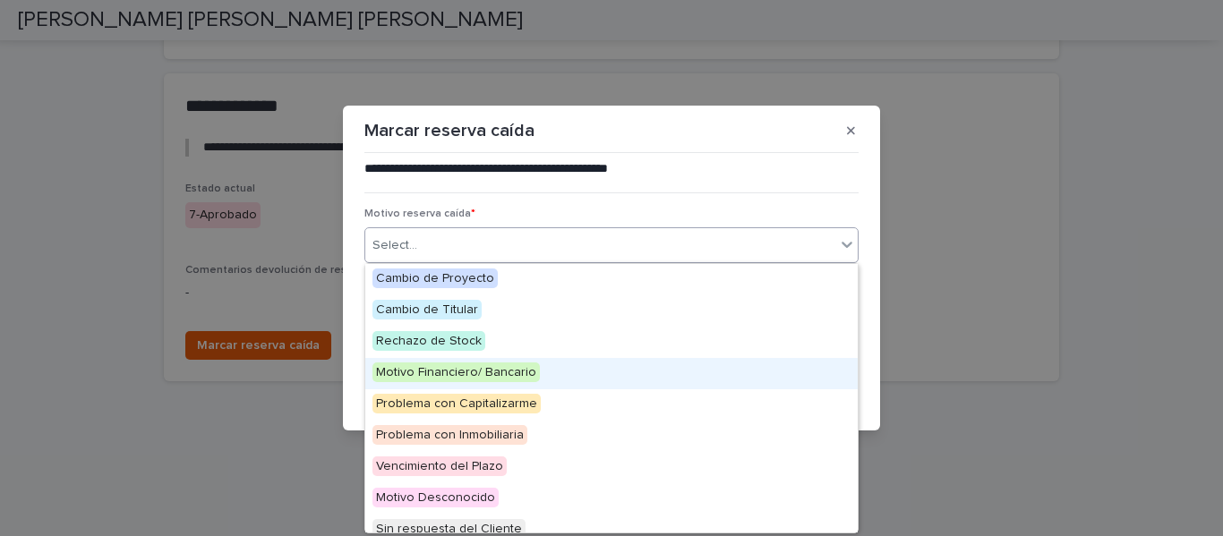
click at [485, 373] on span "Motivo Financiero/ Bancario" at bounding box center [456, 373] width 167 height 20
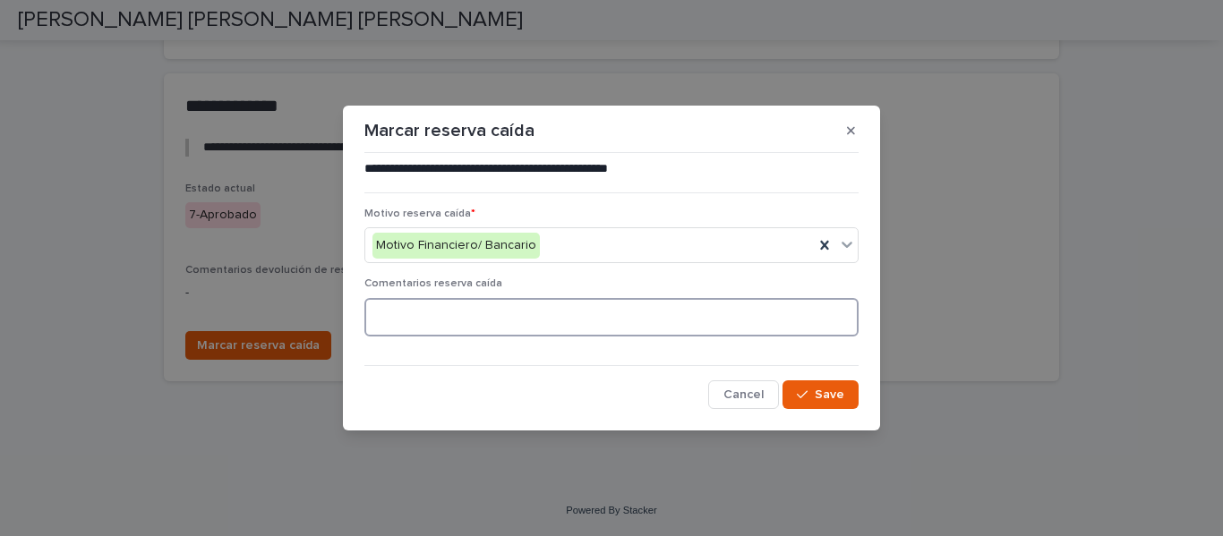
click at [440, 316] on textarea at bounding box center [611, 317] width 494 height 39
type textarea "**********"
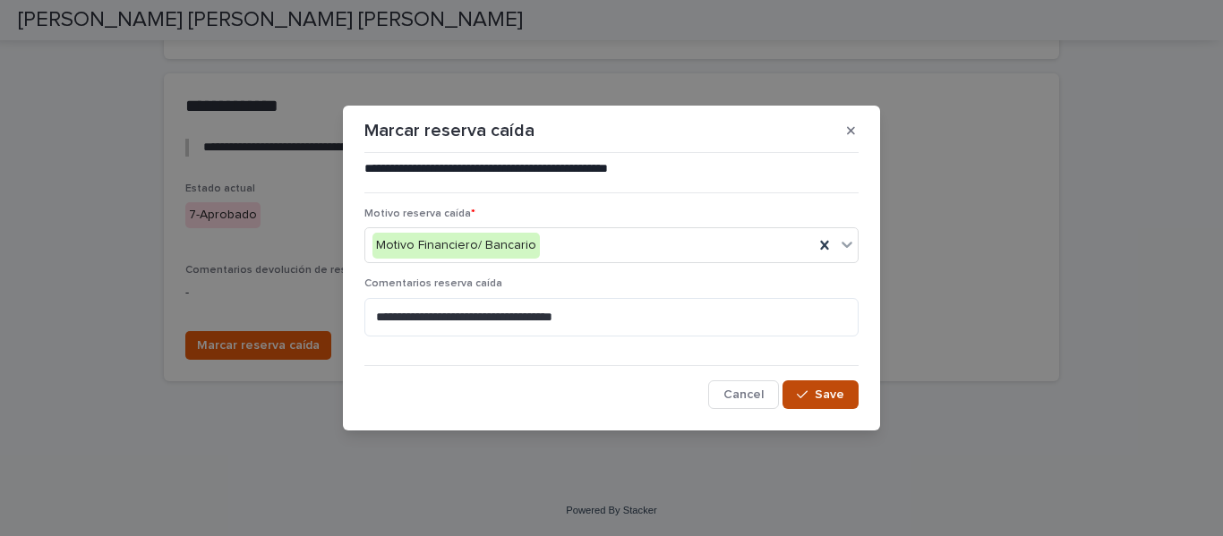
click at [803, 392] on icon "button" at bounding box center [802, 395] width 11 height 13
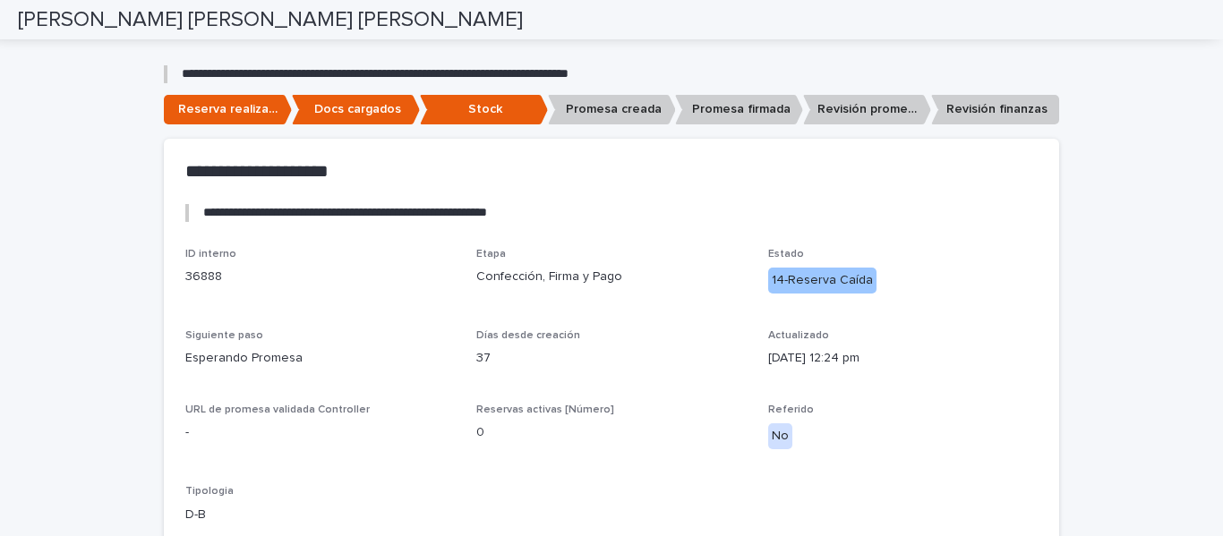
scroll to position [0, 0]
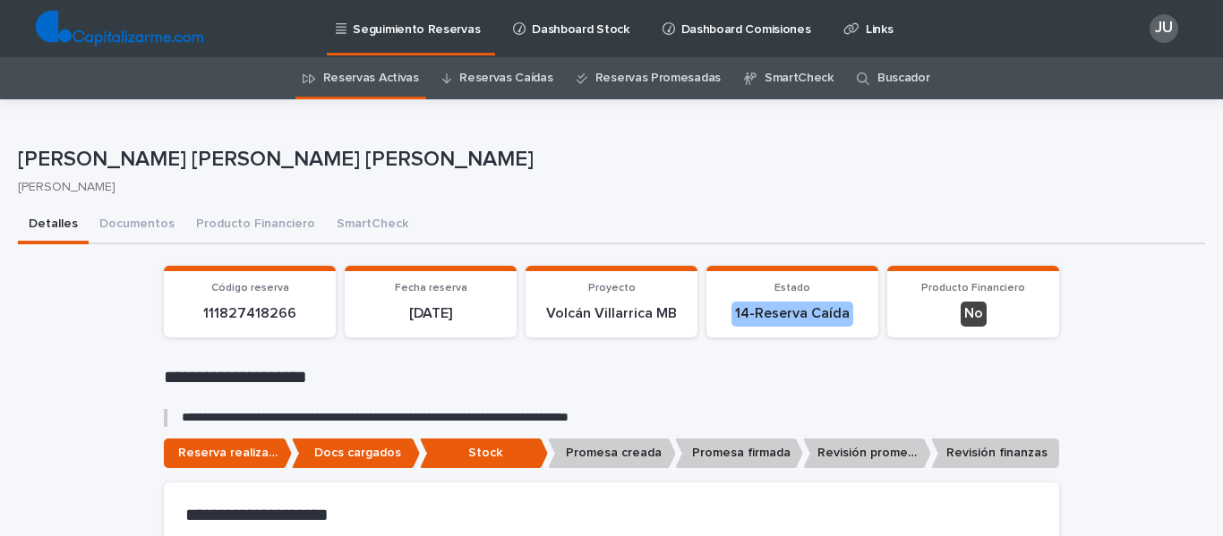
click at [482, 66] on link "Reservas Caídas" at bounding box center [505, 78] width 93 height 42
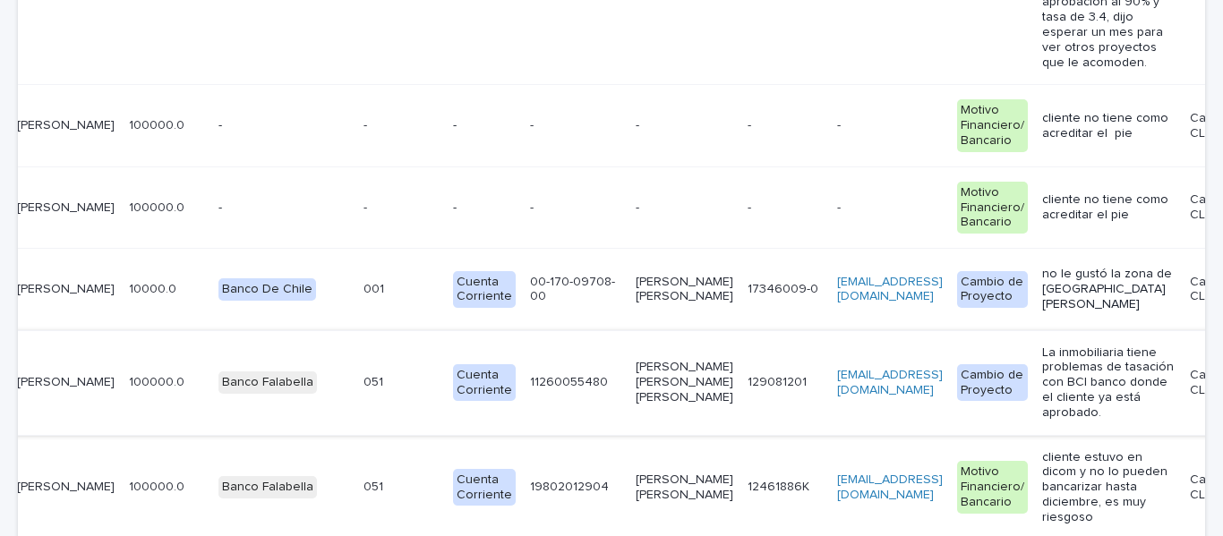
scroll to position [1276, 0]
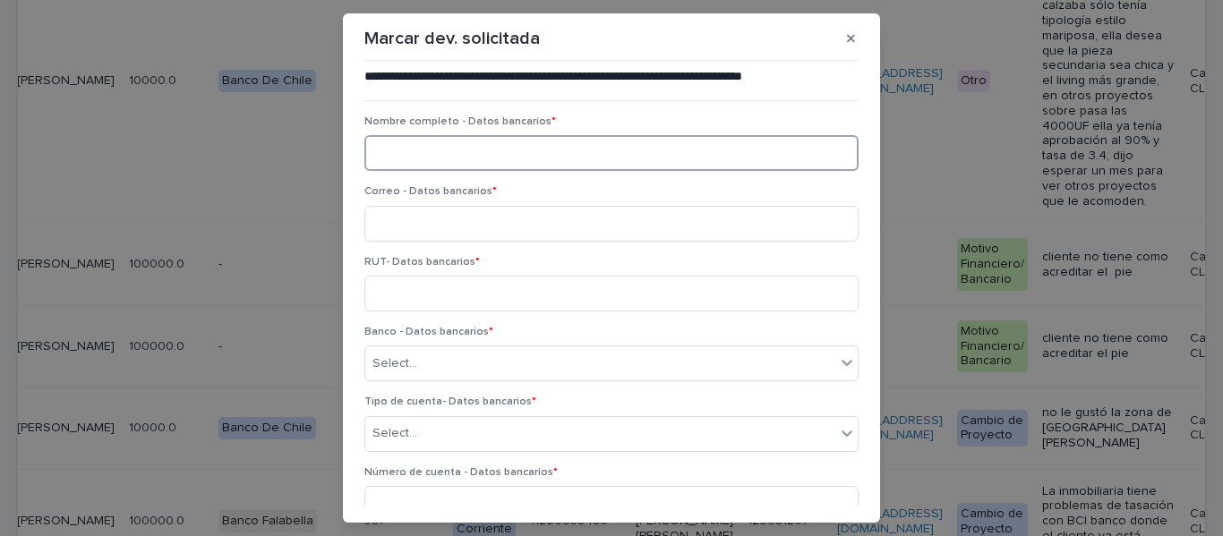
click at [398, 137] on input at bounding box center [611, 153] width 494 height 36
type input "**********"
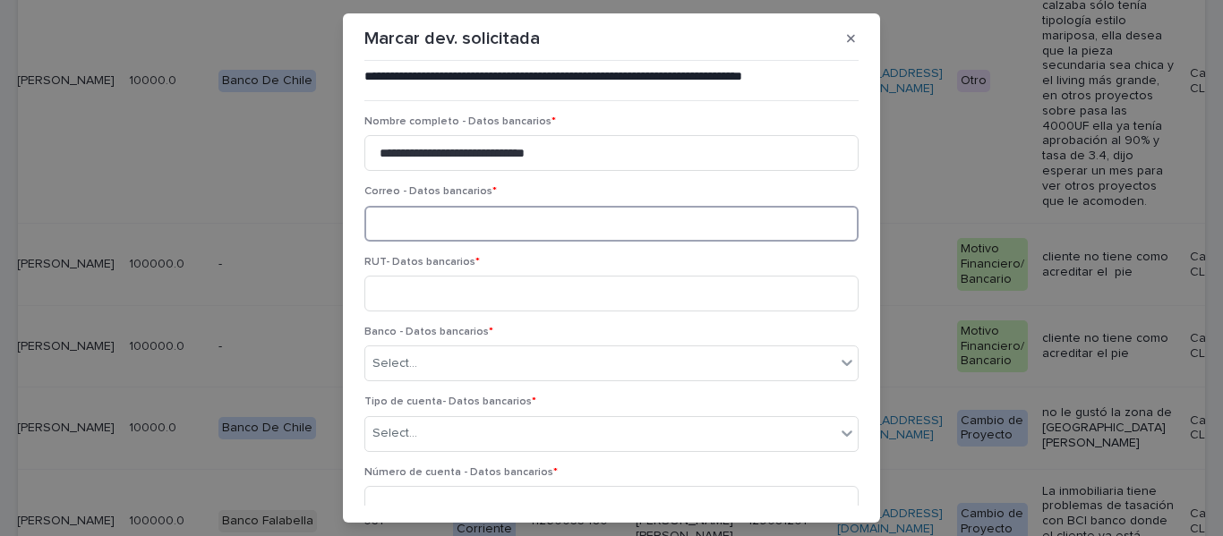
click at [392, 227] on input at bounding box center [611, 224] width 494 height 36
type input "**********"
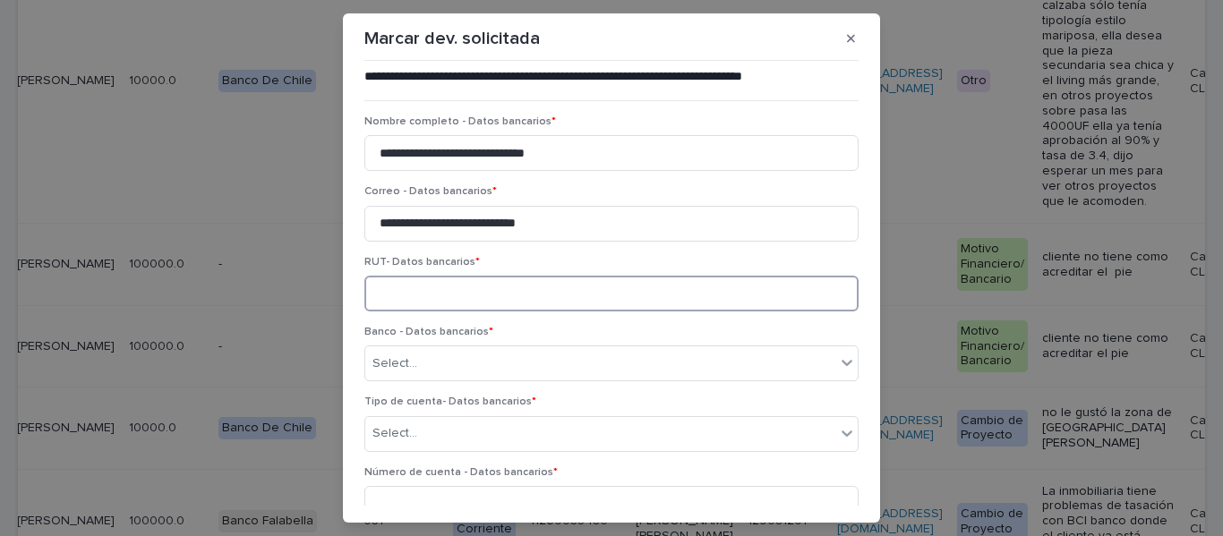
click at [409, 298] on input at bounding box center [611, 294] width 494 height 36
type input "*********"
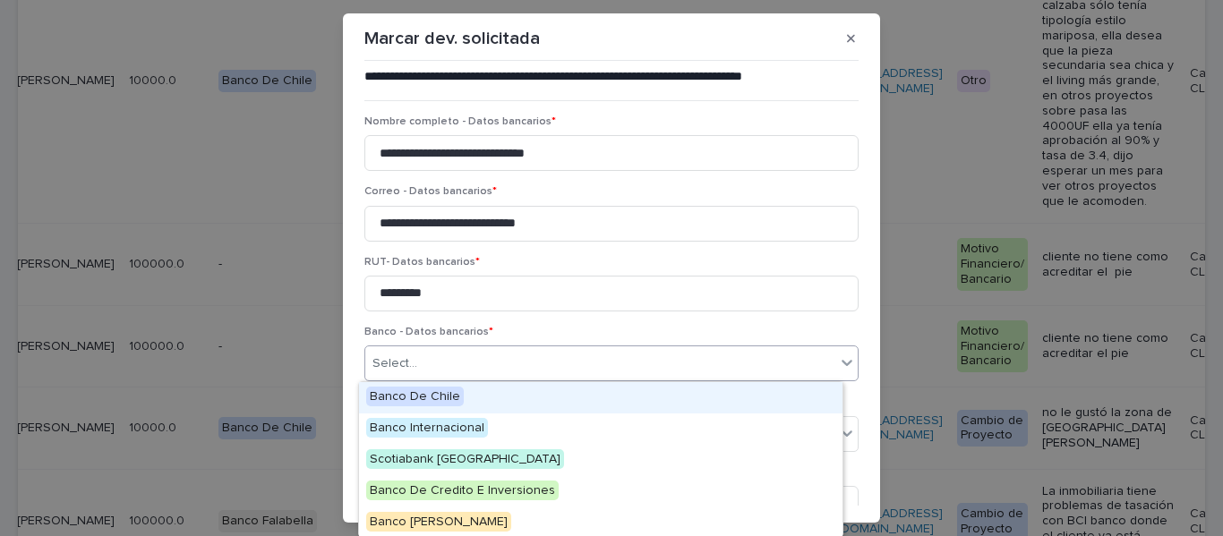
click at [408, 355] on div "Select..." at bounding box center [395, 364] width 45 height 19
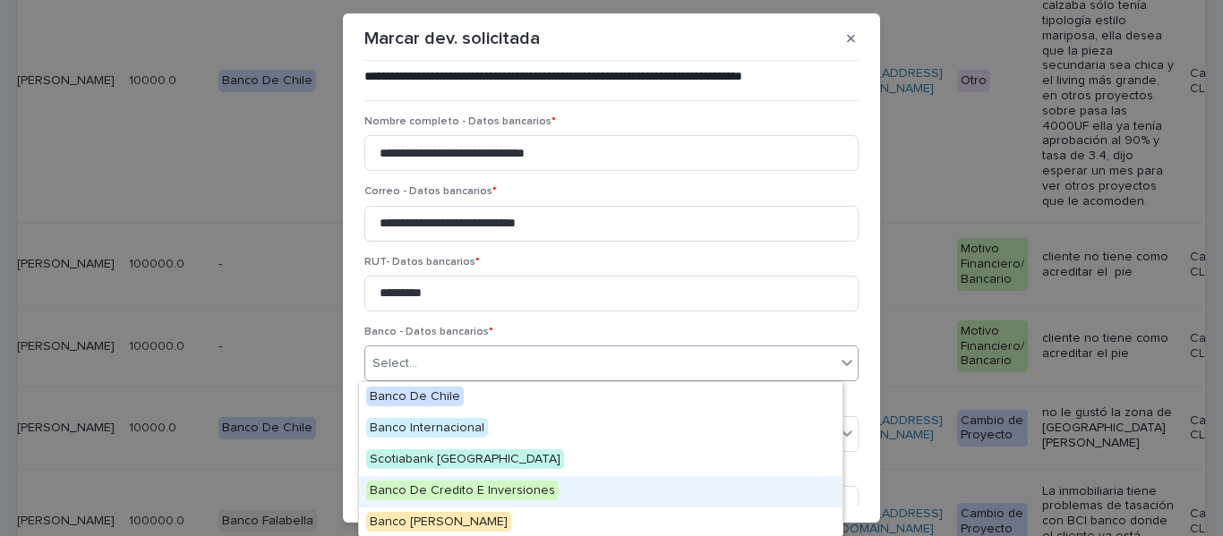
click at [493, 493] on span "Banco De Credito E Inversiones" at bounding box center [462, 491] width 193 height 20
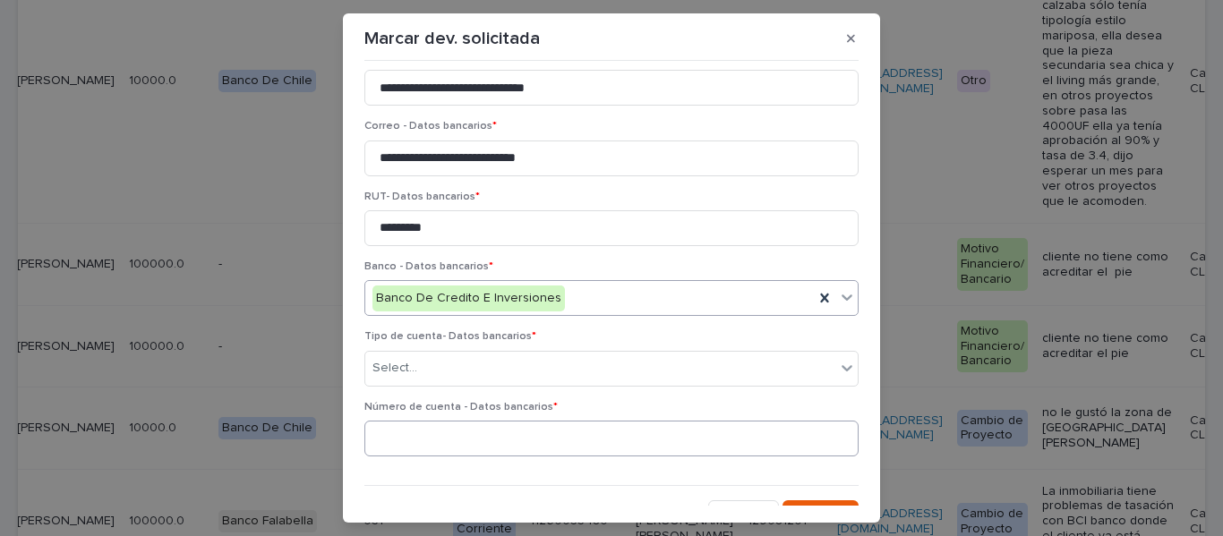
scroll to position [90, 0]
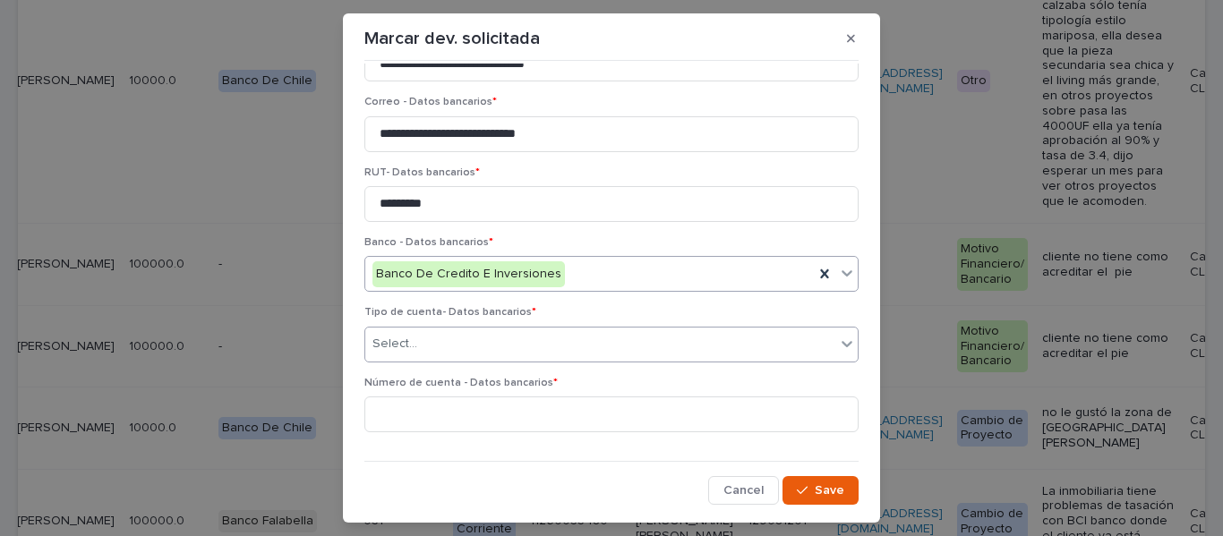
click at [392, 336] on div "Select..." at bounding box center [395, 344] width 45 height 19
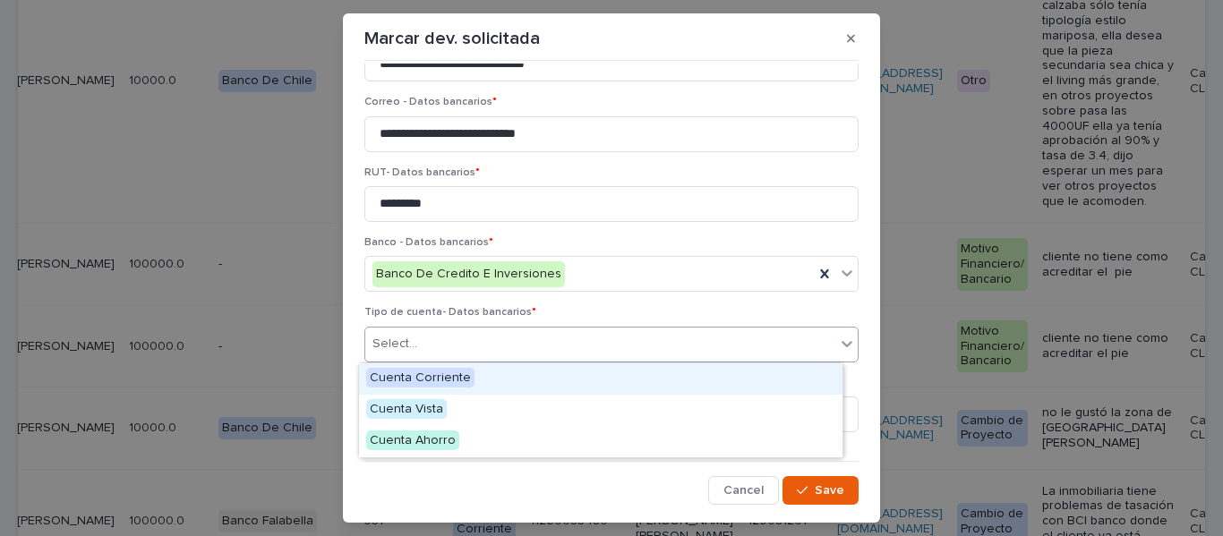
click at [443, 376] on span "Cuenta Corriente" at bounding box center [420, 378] width 108 height 20
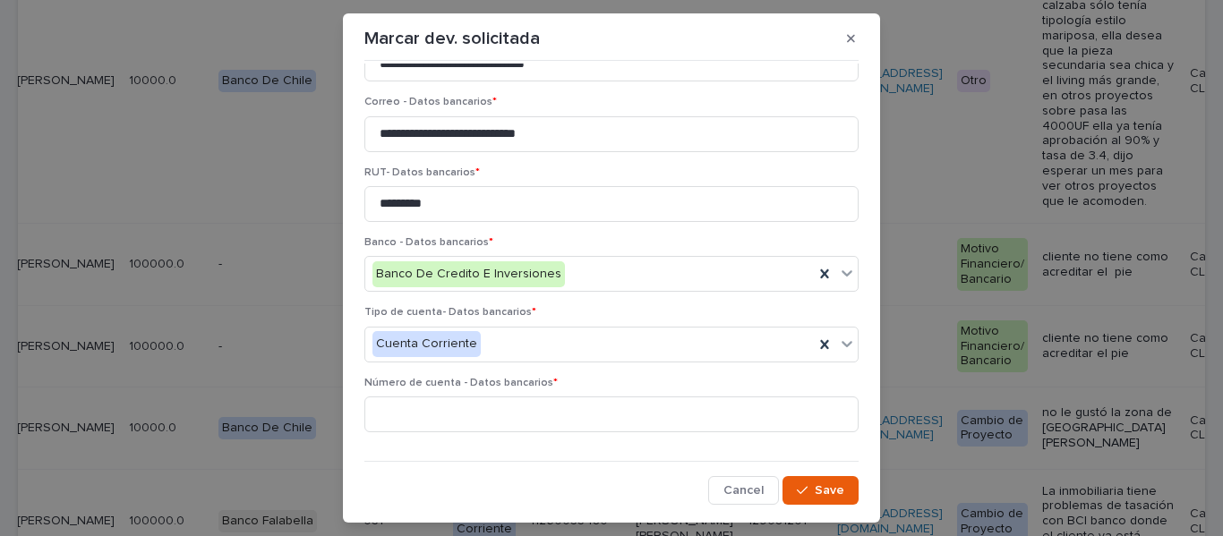
drag, startPoint x: 846, startPoint y: 31, endPoint x: 944, endPoint y: 48, distance: 99.1
click at [943, 48] on div "**********" at bounding box center [611, 268] width 1223 height 536
click at [624, 38] on div "Marcar dev. solicitada" at bounding box center [611, 38] width 494 height 29
click at [390, 417] on input at bounding box center [611, 415] width 494 height 36
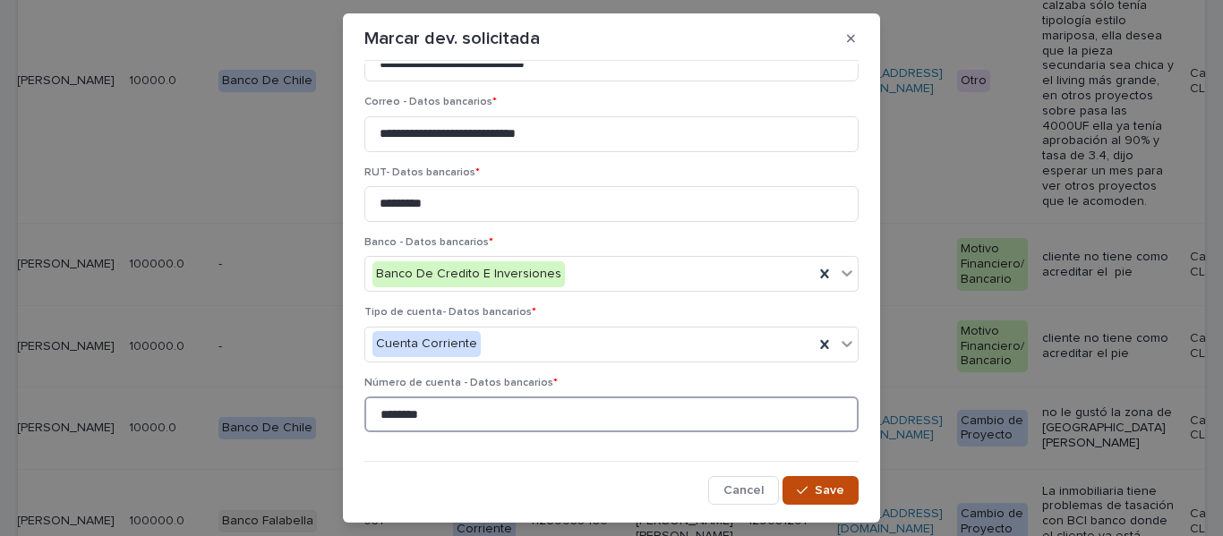
type input "********"
click at [815, 488] on span "Save" at bounding box center [830, 490] width 30 height 13
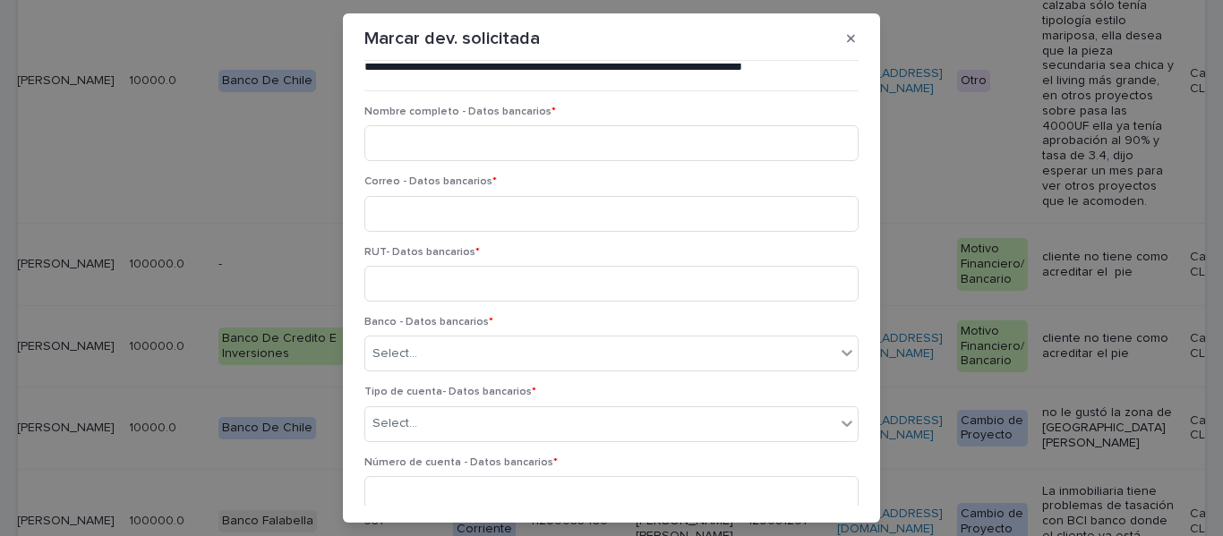
scroll to position [0, 0]
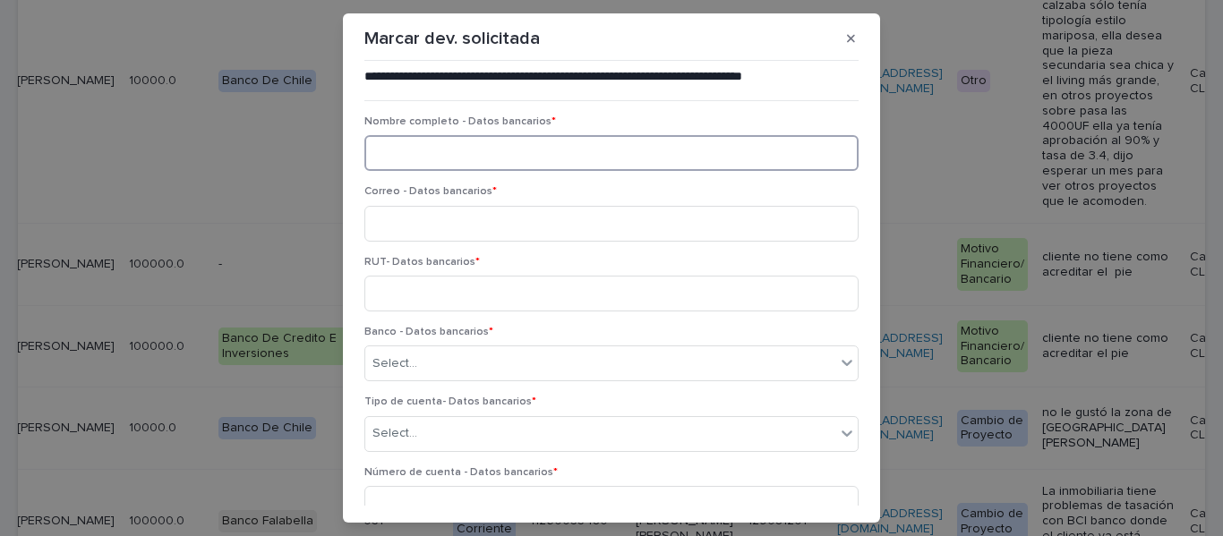
click at [396, 150] on input at bounding box center [611, 153] width 494 height 36
click at [410, 151] on input at bounding box center [611, 153] width 494 height 36
type input "**********"
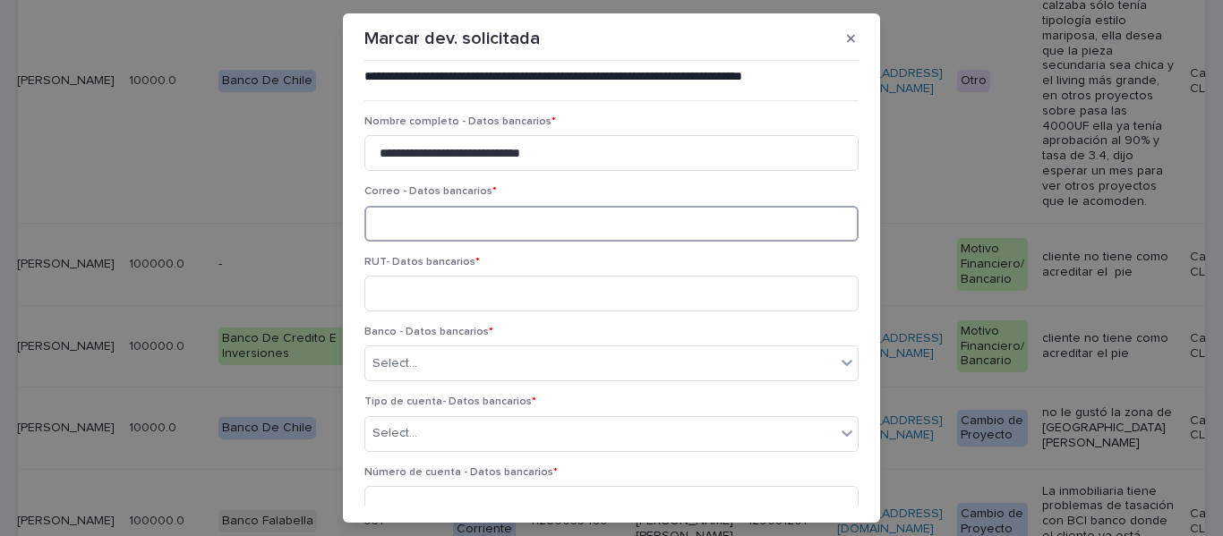
click at [418, 227] on input at bounding box center [611, 224] width 494 height 36
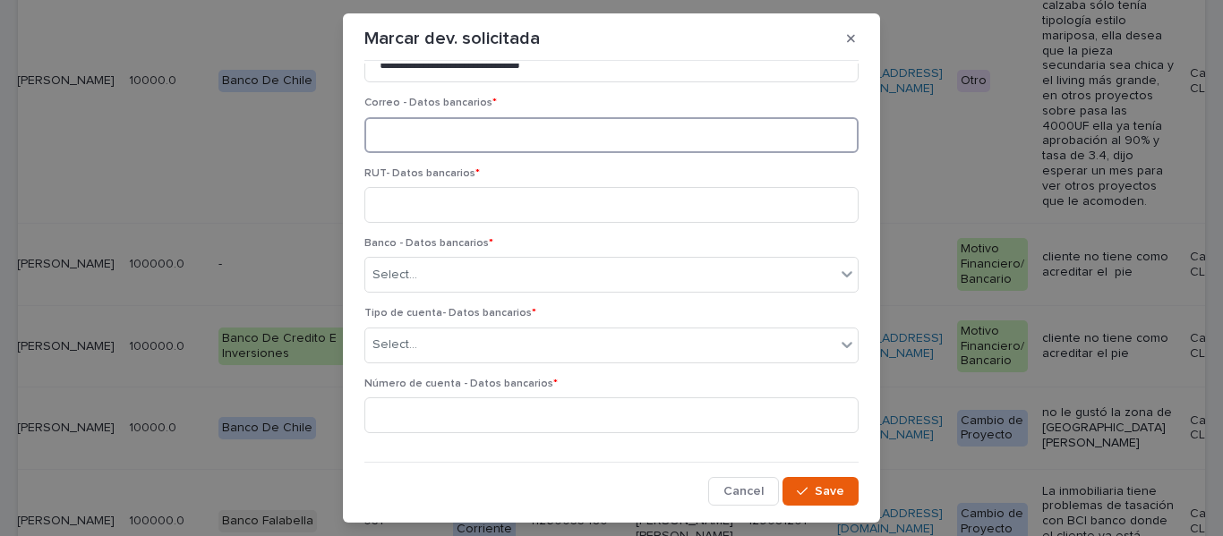
scroll to position [90, 0]
type input "**********"
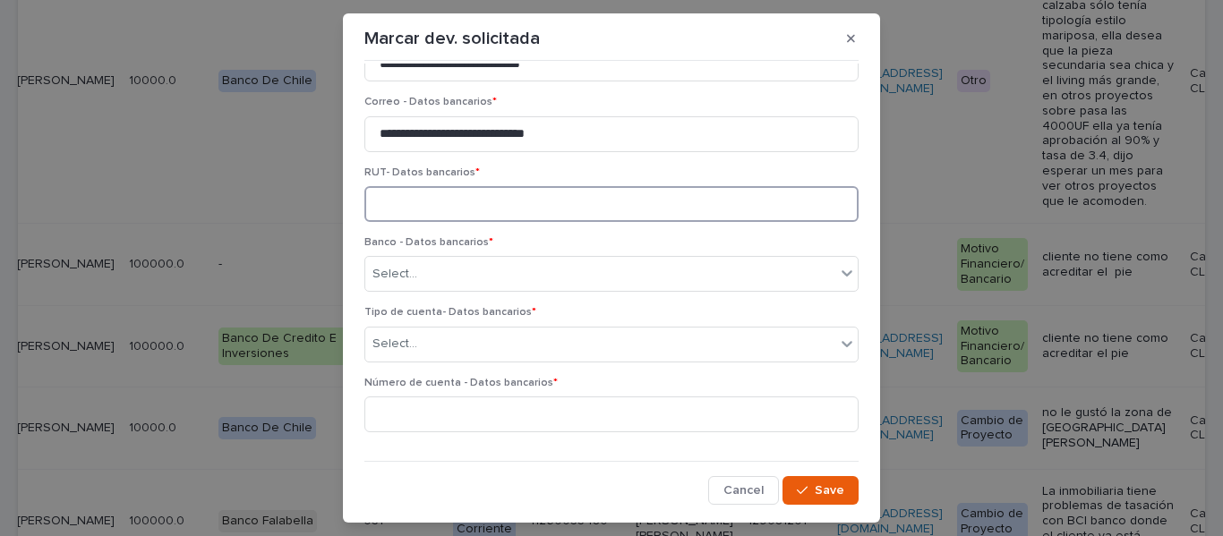
click at [391, 196] on input at bounding box center [611, 204] width 494 height 36
type input "*********"
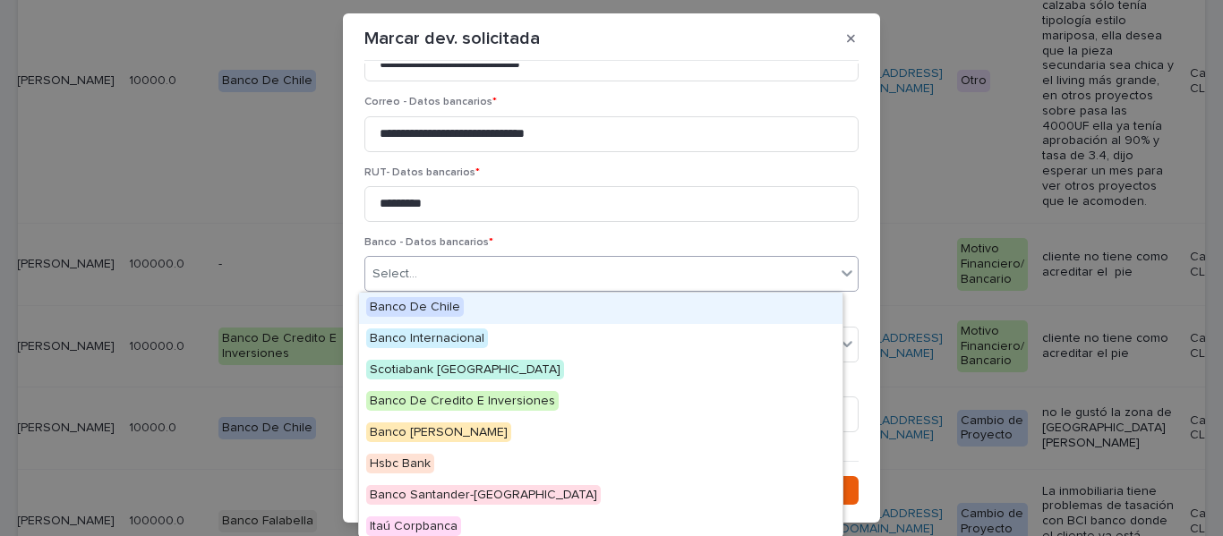
click at [434, 274] on div "Select..." at bounding box center [600, 275] width 470 height 30
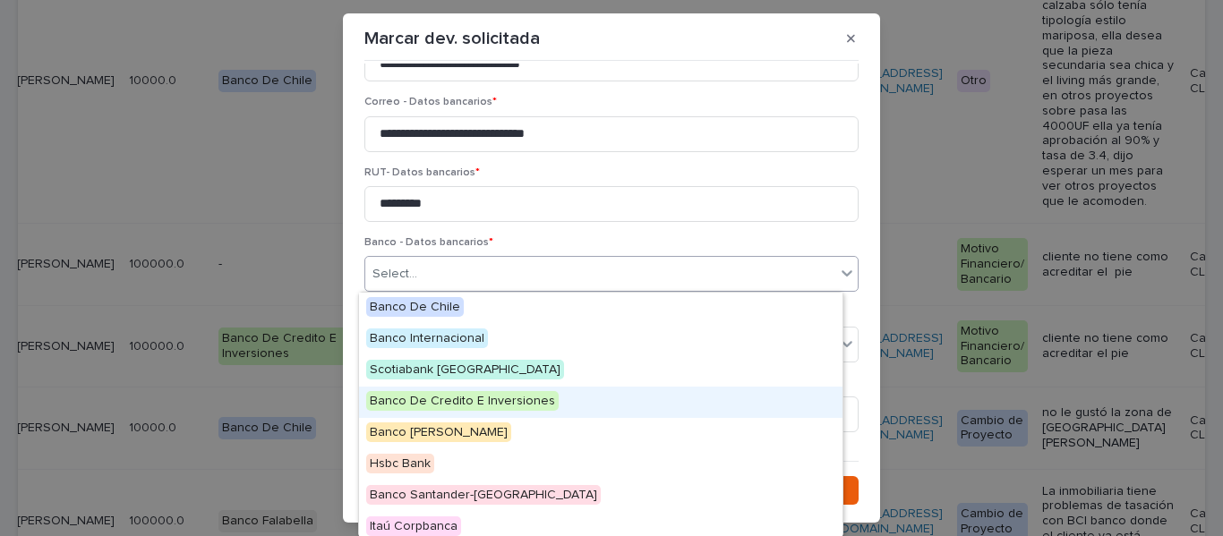
click at [469, 398] on span "Banco De Credito E Inversiones" at bounding box center [462, 401] width 193 height 20
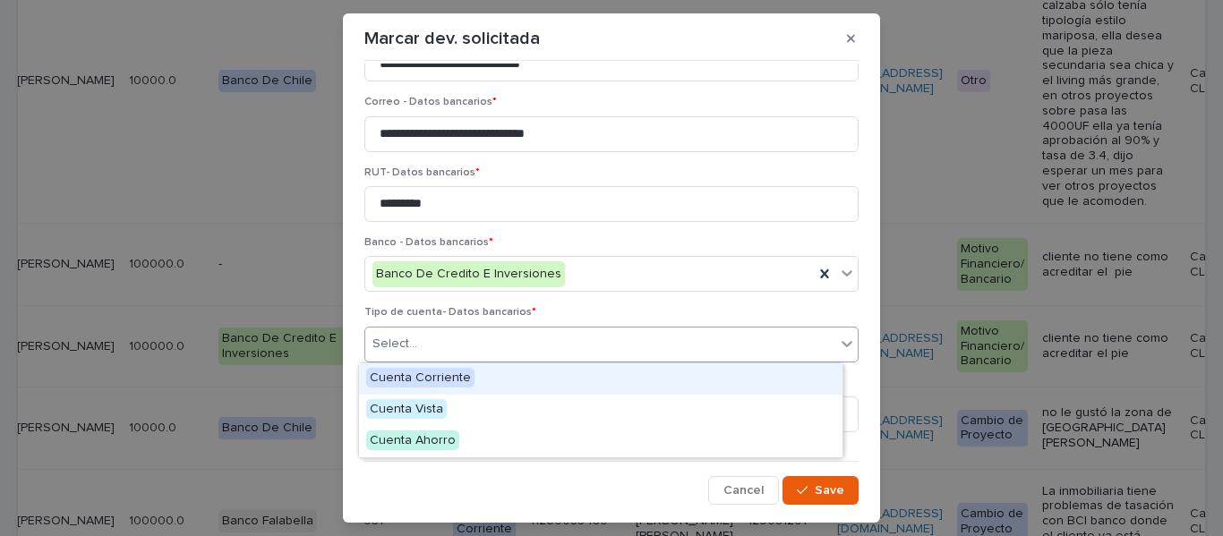
click at [390, 342] on div "Select..." at bounding box center [395, 344] width 45 height 19
click at [443, 379] on span "Cuenta Corriente" at bounding box center [420, 378] width 108 height 20
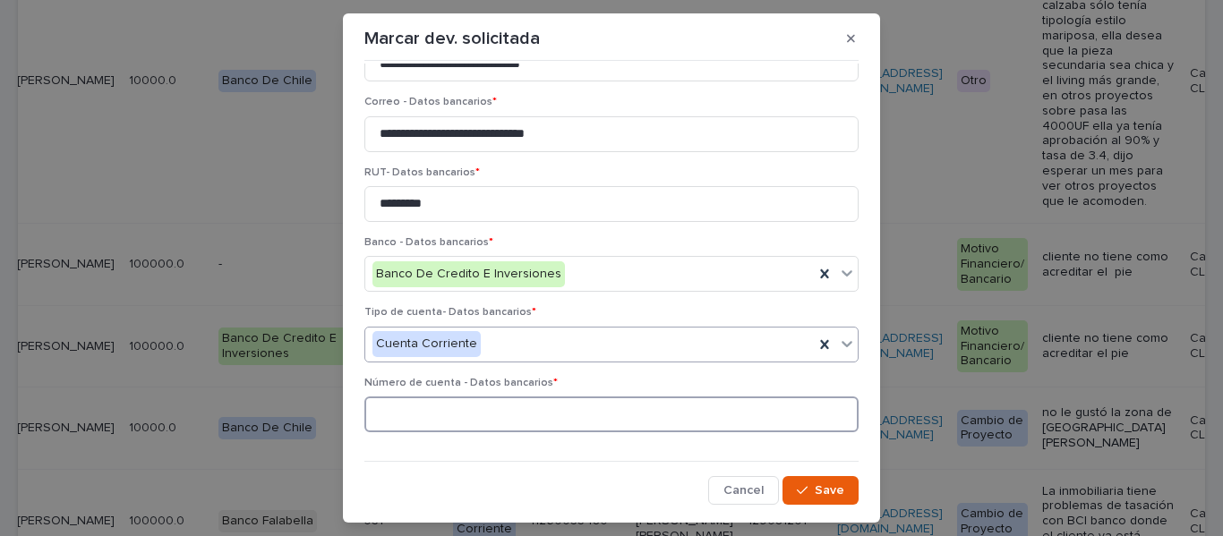
click at [431, 403] on input at bounding box center [611, 415] width 494 height 36
type input "********"
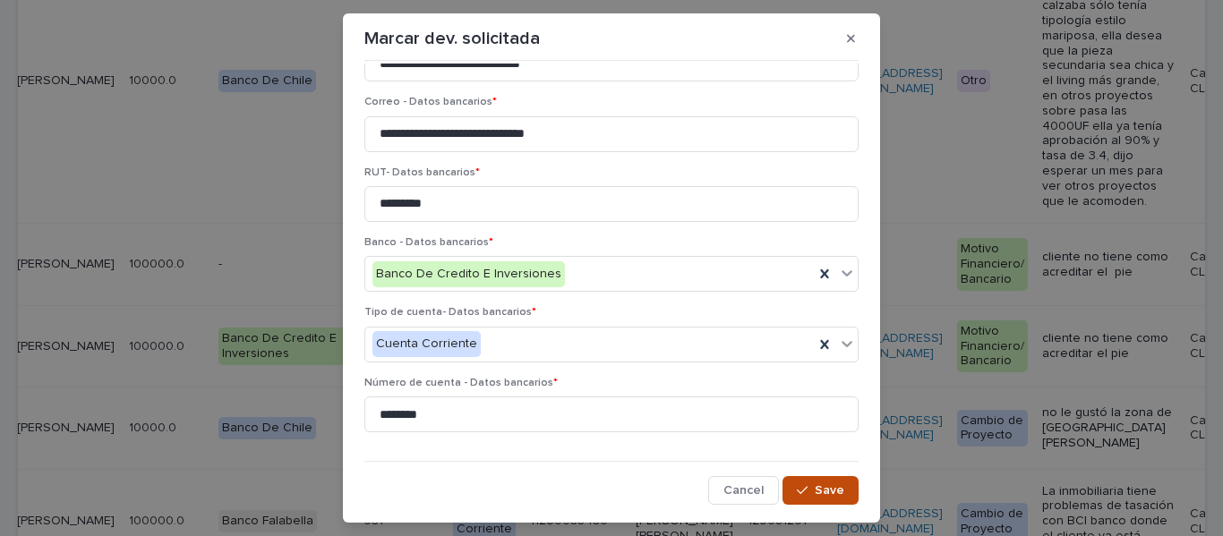
click at [815, 485] on span "Save" at bounding box center [830, 490] width 30 height 13
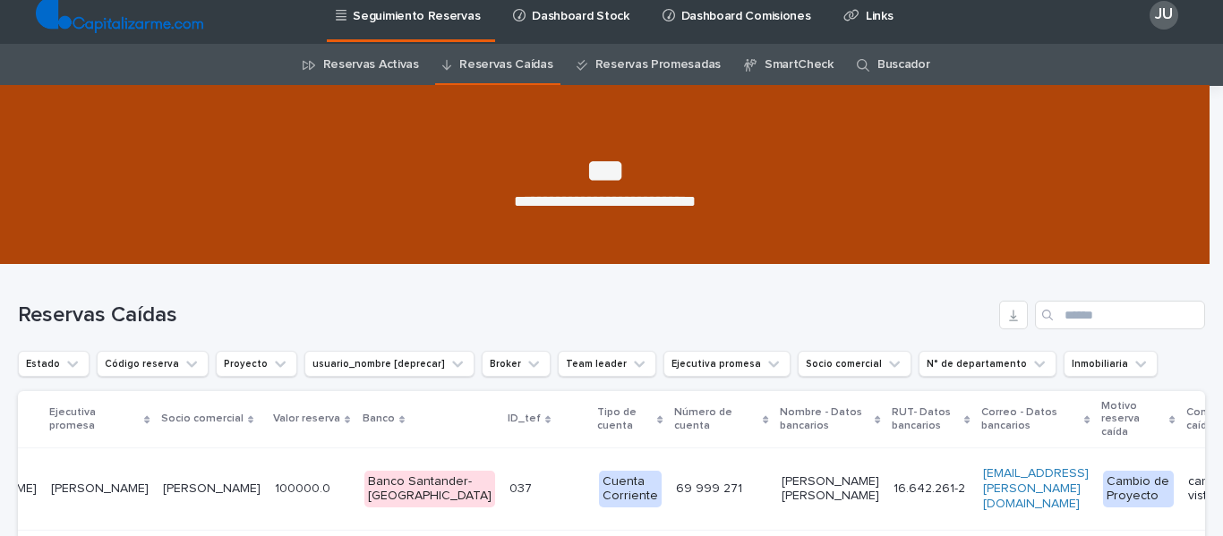
scroll to position [0, 0]
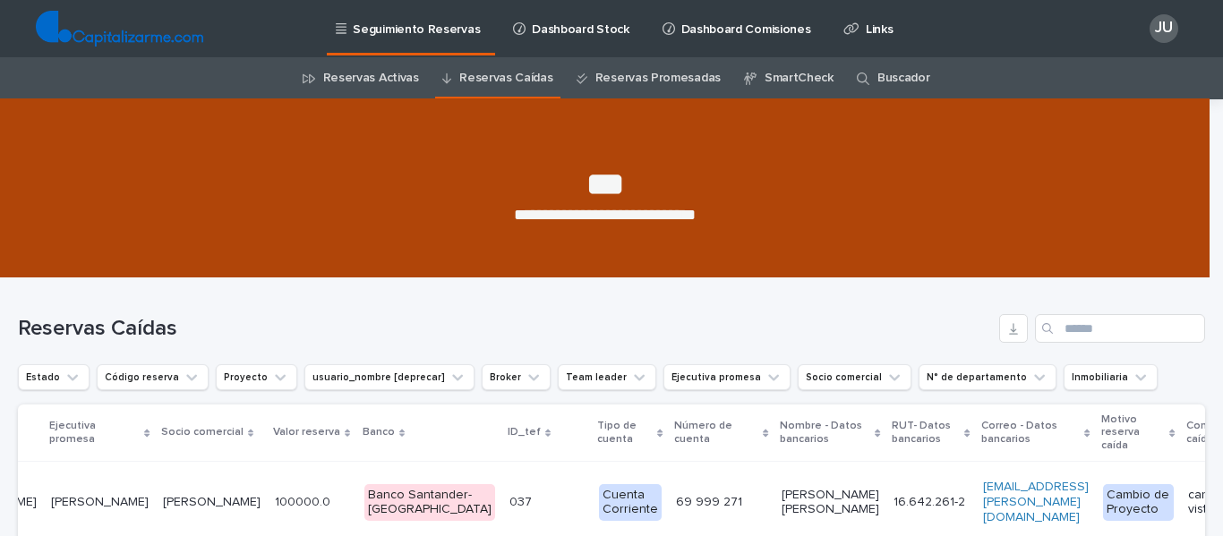
click at [508, 77] on link "Reservas Caídas" at bounding box center [505, 78] width 93 height 42
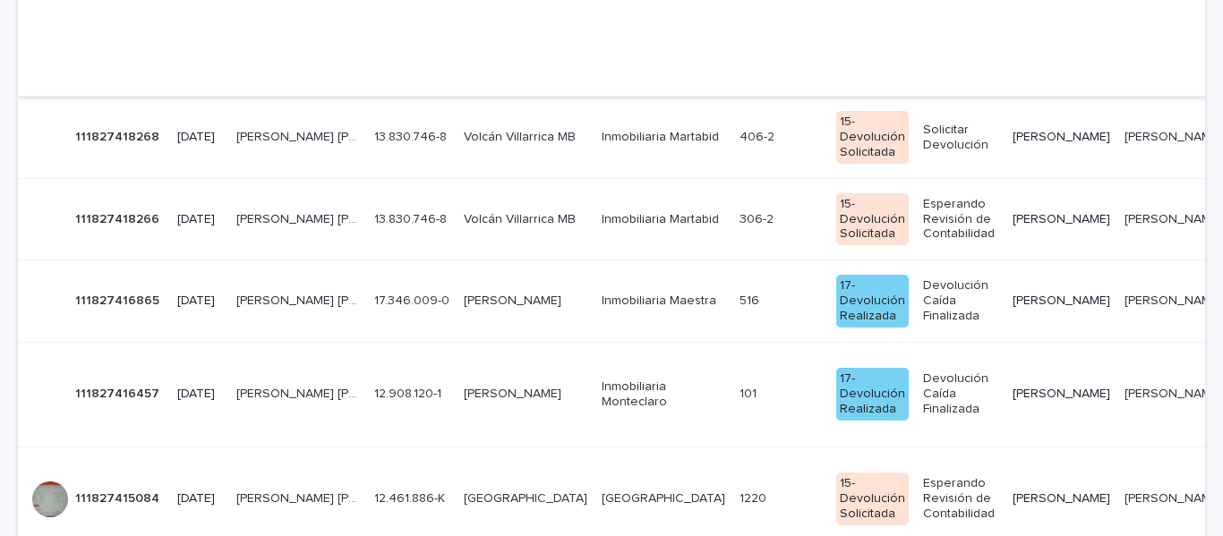
scroll to position [1433, 0]
